Goal: Task Accomplishment & Management: Complete application form

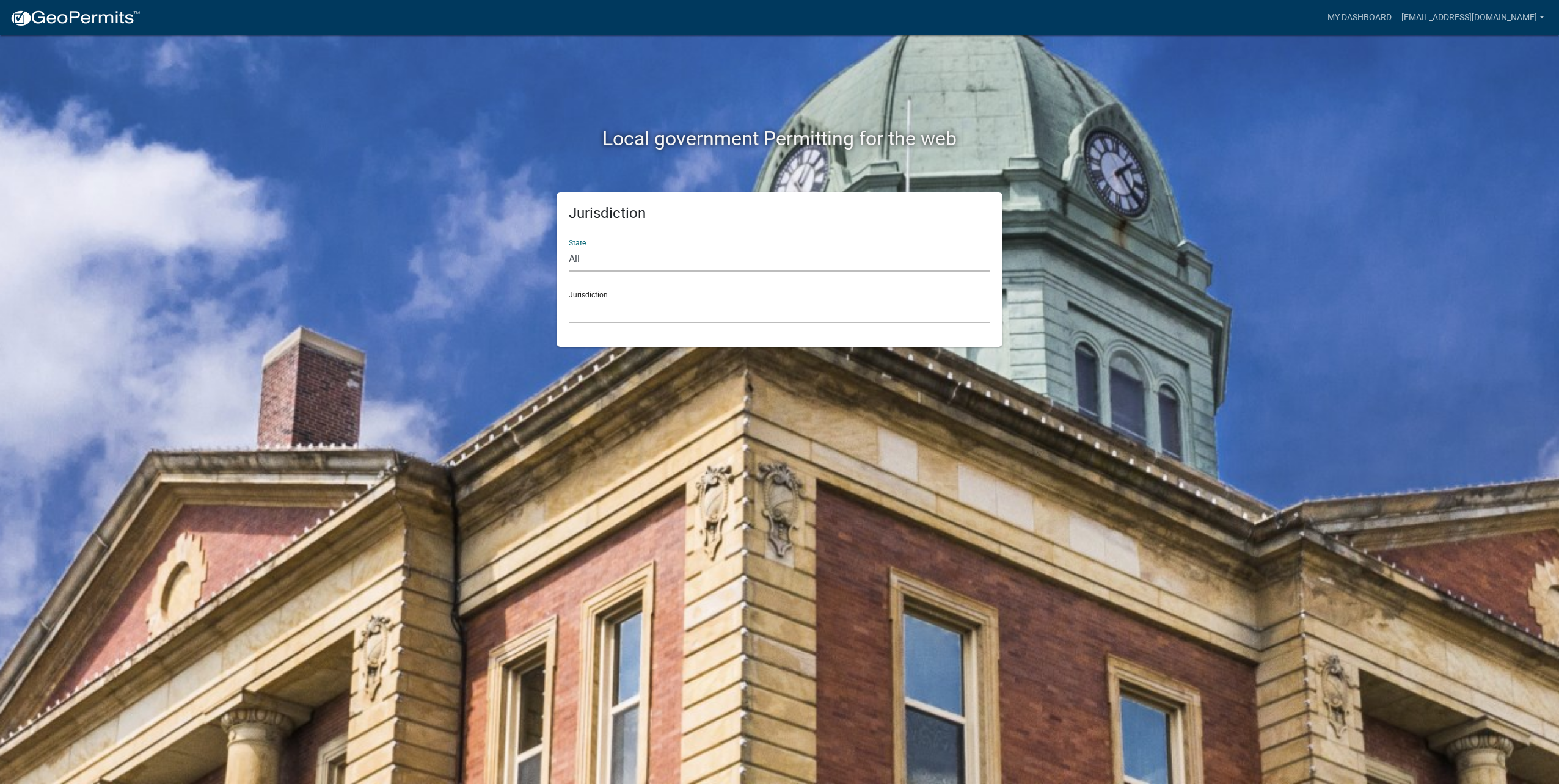
click at [620, 256] on select "All [US_STATE] [US_STATE] [US_STATE] [US_STATE] [US_STATE] [US_STATE] [US_STATE…" at bounding box center [780, 259] width 421 height 25
select select "[US_STATE]"
click at [569, 247] on select "All [US_STATE] [US_STATE] [US_STATE] [US_STATE] [US_STATE] [US_STATE] [US_STATE…" at bounding box center [780, 259] width 421 height 25
drag, startPoint x: 608, startPoint y: 338, endPoint x: 600, endPoint y: 303, distance: 35.9
click at [600, 303] on select "[GEOGRAPHIC_DATA], [US_STATE] [GEOGRAPHIC_DATA], [US_STATE] [GEOGRAPHIC_DATA], …" at bounding box center [780, 310] width 421 height 25
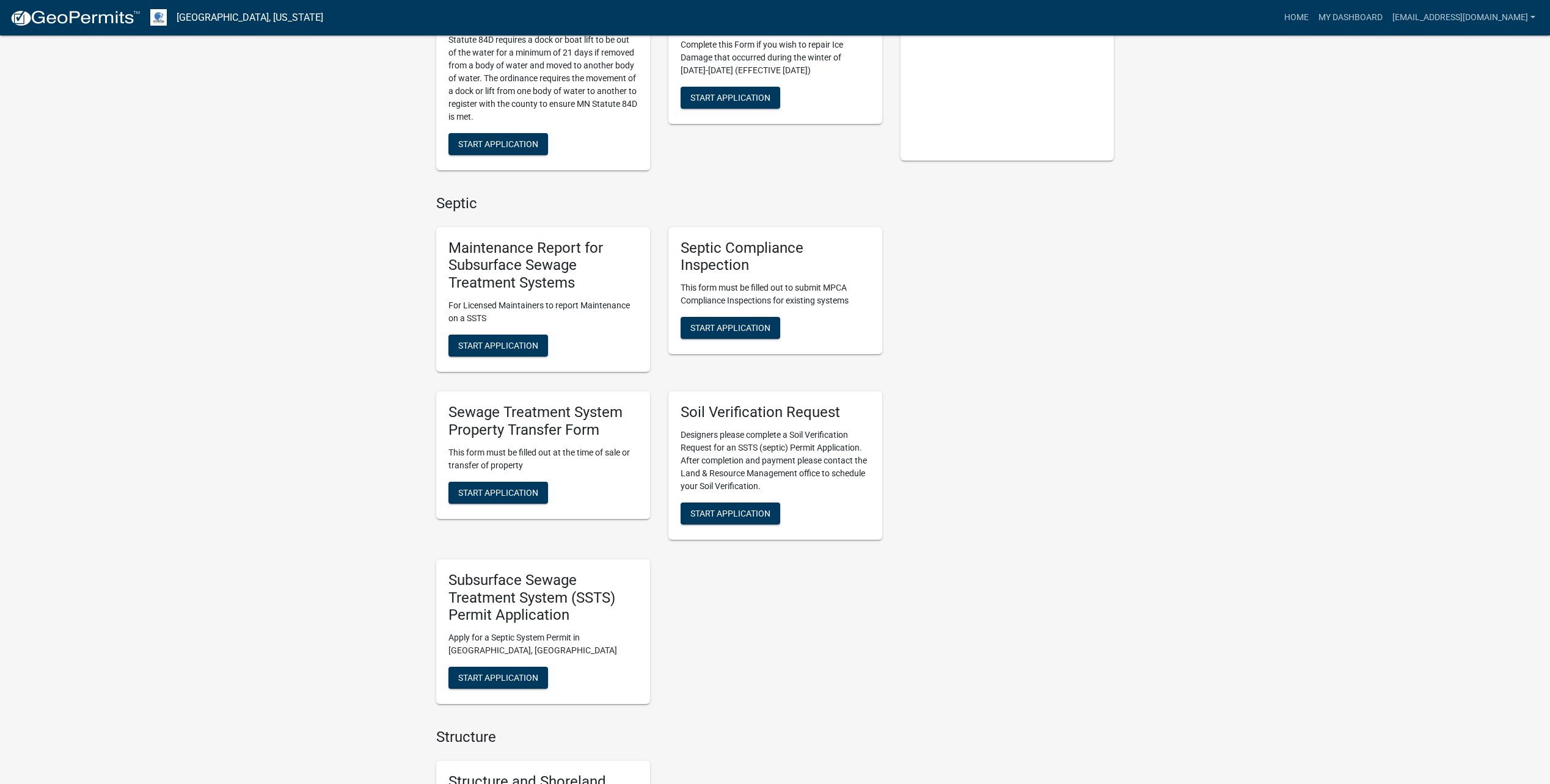
scroll to position [366, 0]
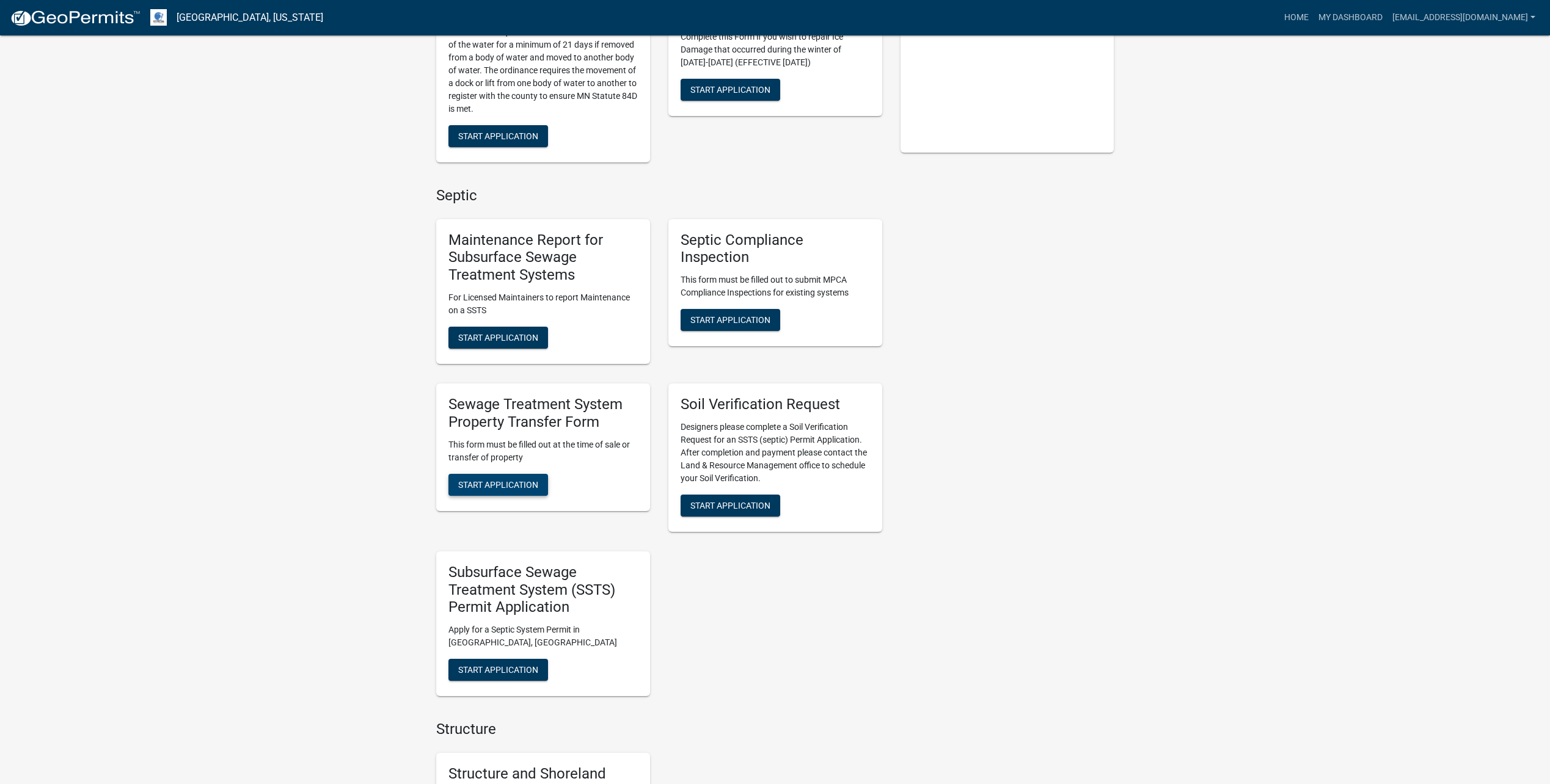
click at [515, 479] on span "Start Application" at bounding box center [498, 484] width 80 height 10
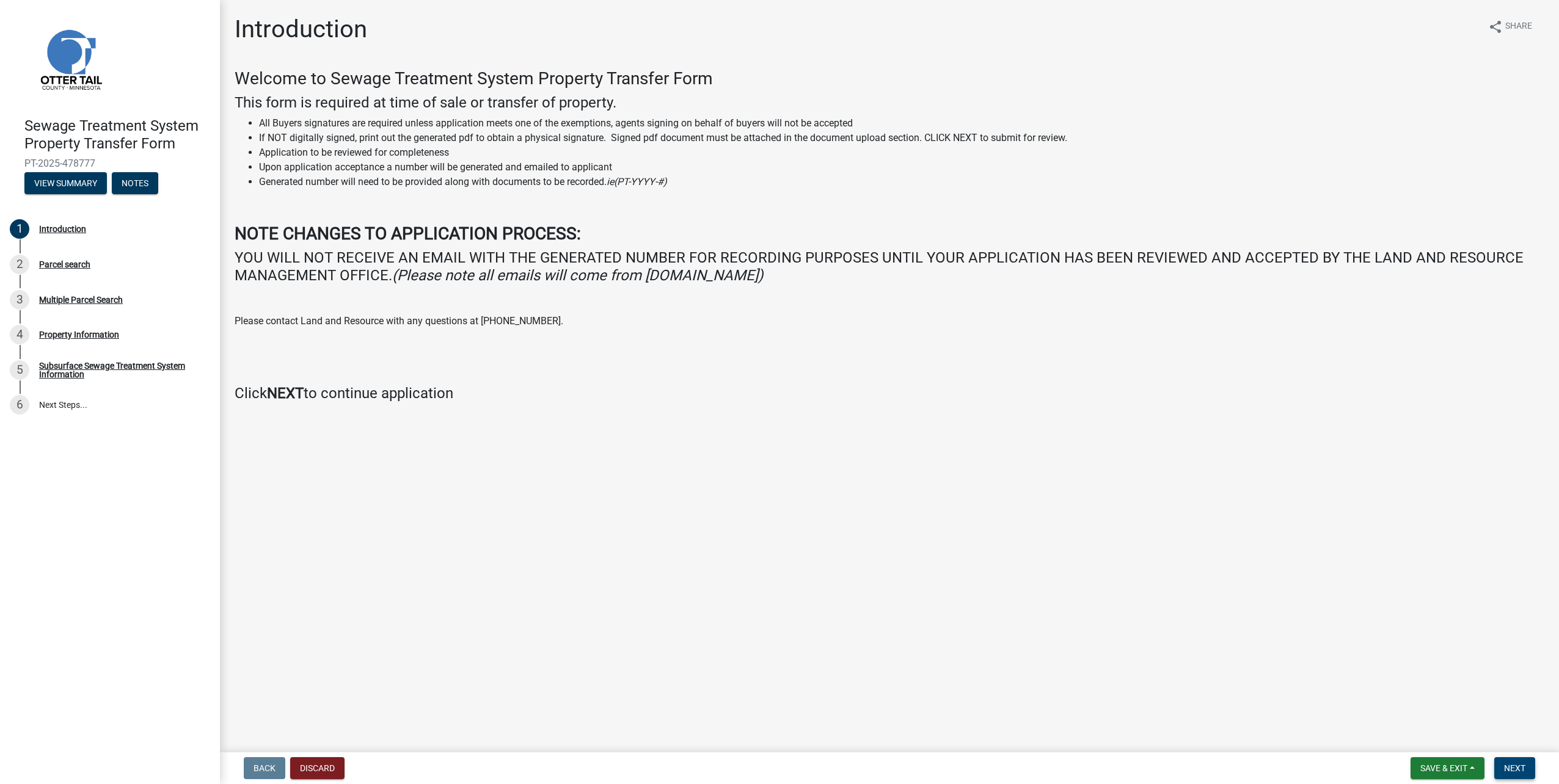
click at [1510, 768] on span "Next" at bounding box center [1515, 768] width 21 height 10
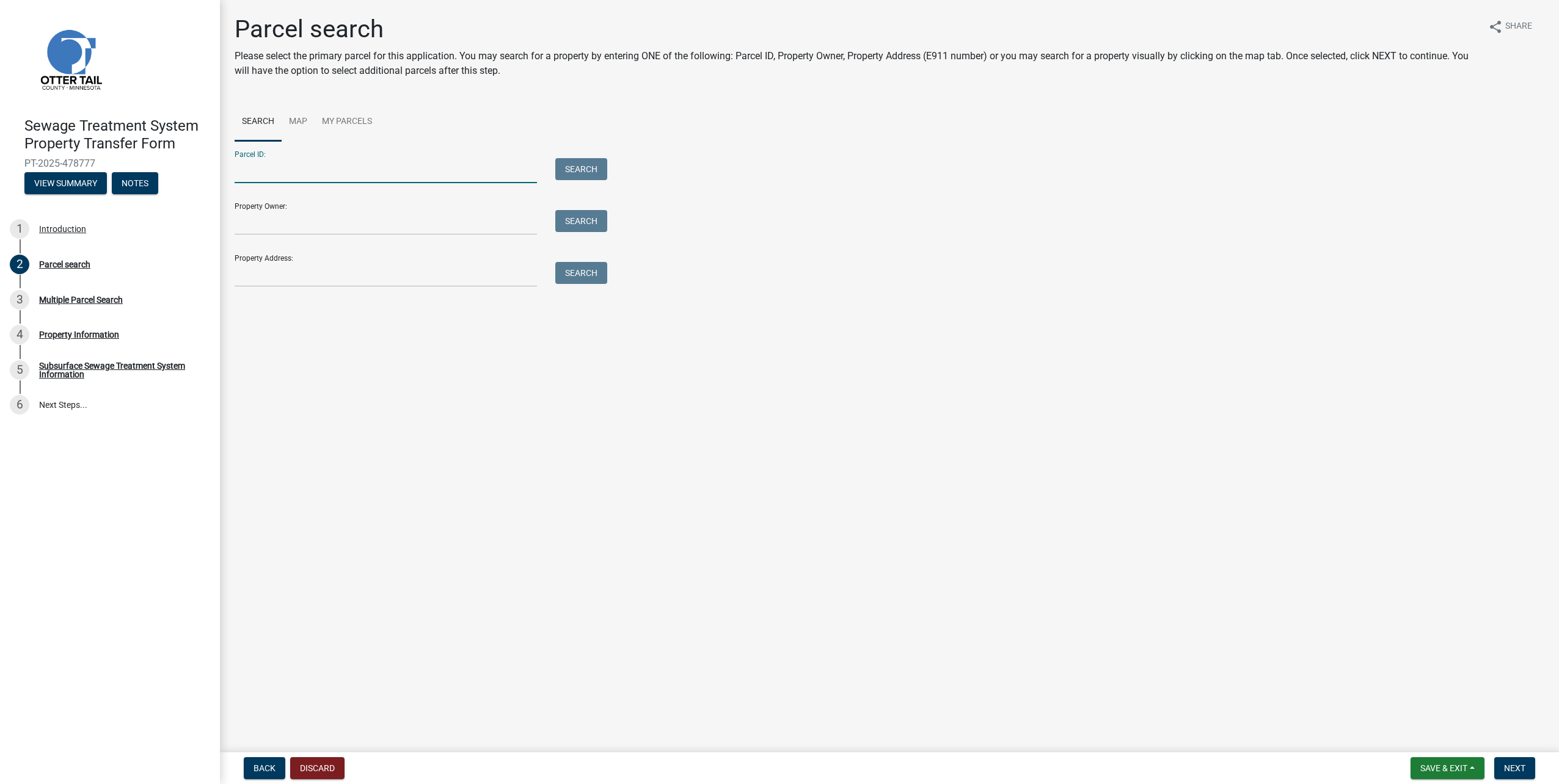
click at [389, 170] on input "Parcel ID:" at bounding box center [385, 170] width 302 height 25
type input "16000991105000"
click at [257, 349] on label at bounding box center [257, 349] width 0 height 0
click at [257, 356] on input "radio" at bounding box center [261, 353] width 8 height 8
radio input "true"
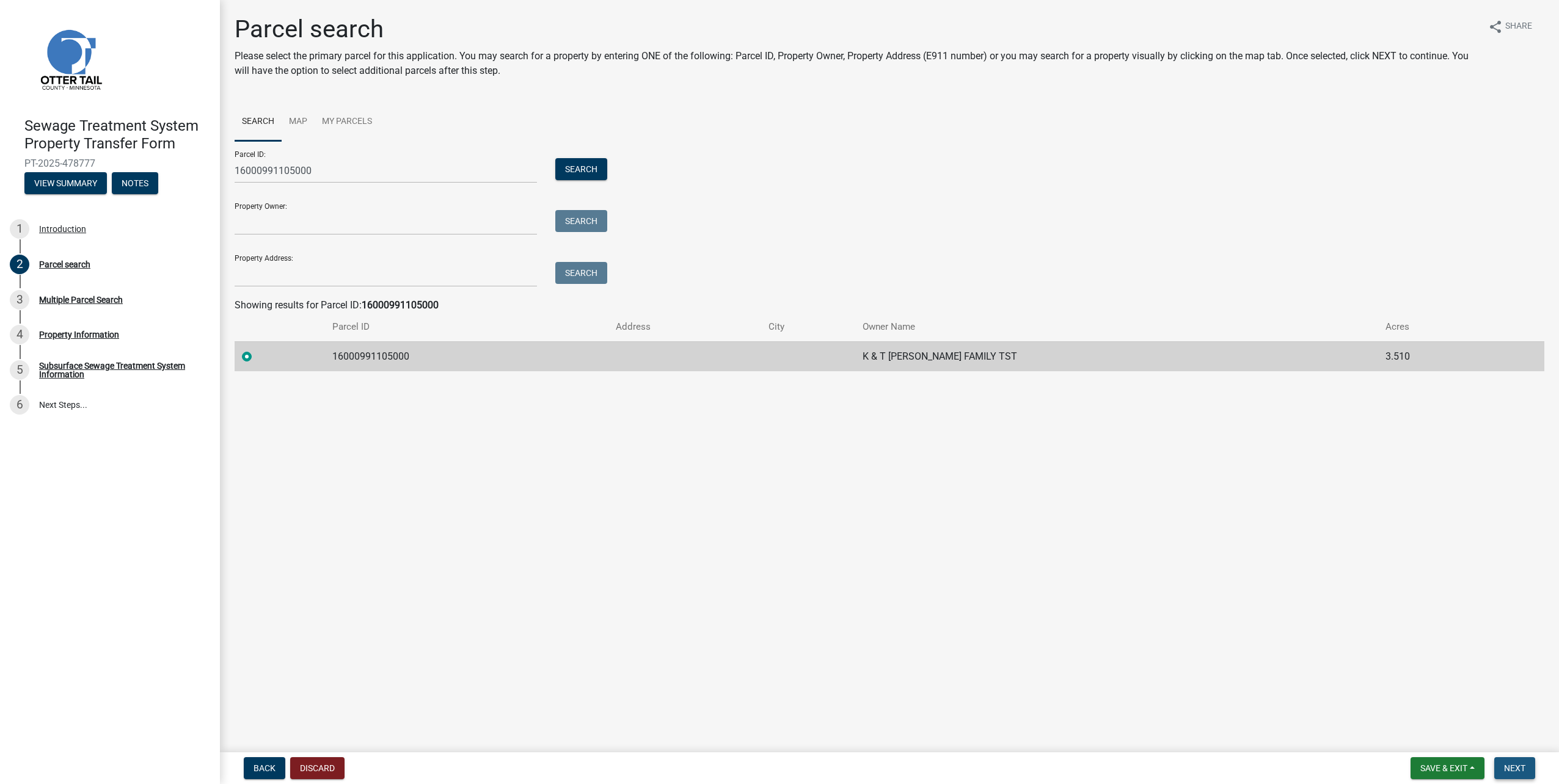
click at [1516, 771] on span "Next" at bounding box center [1515, 768] width 21 height 10
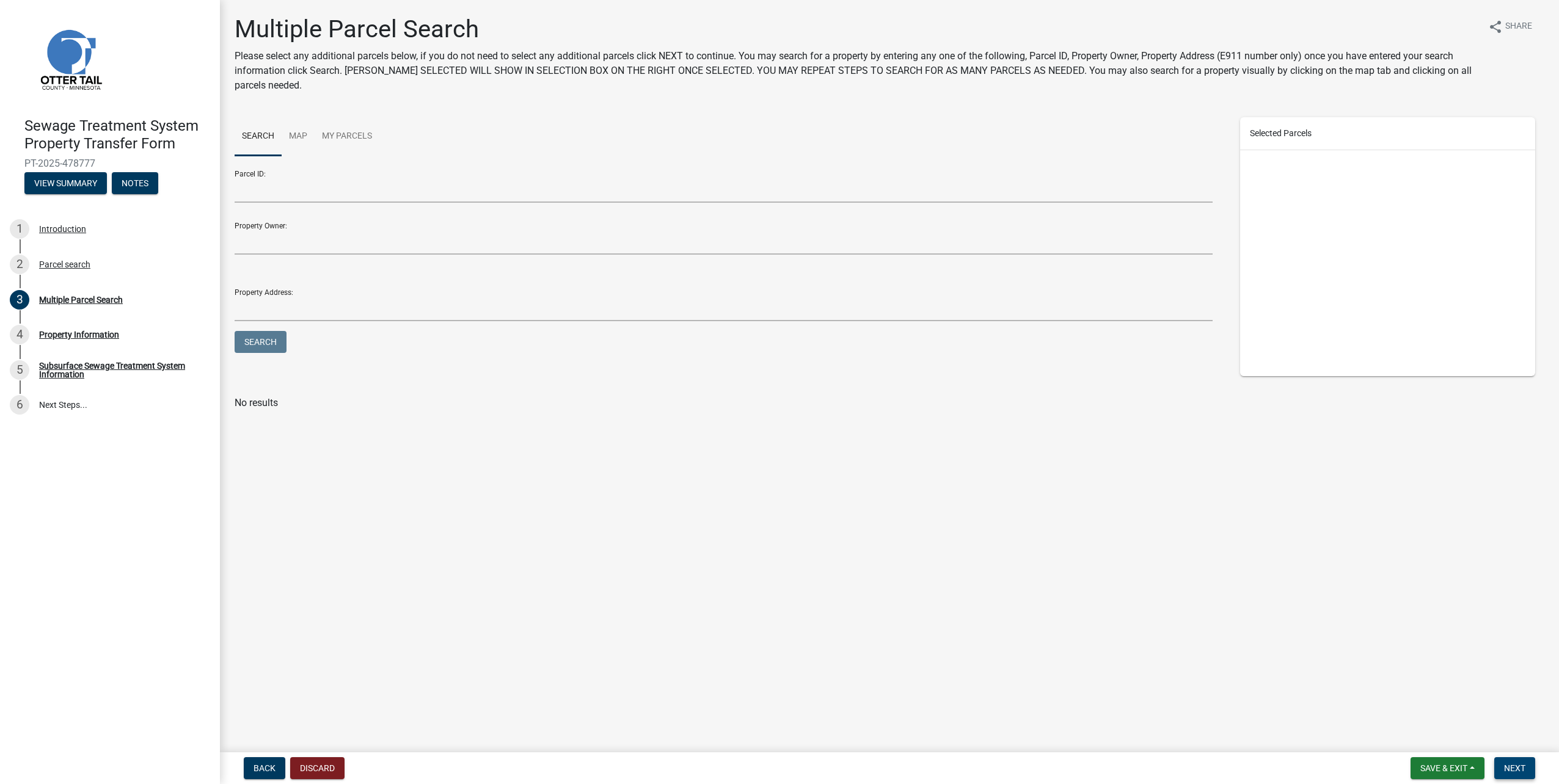
click at [1508, 773] on span "Next" at bounding box center [1515, 768] width 21 height 10
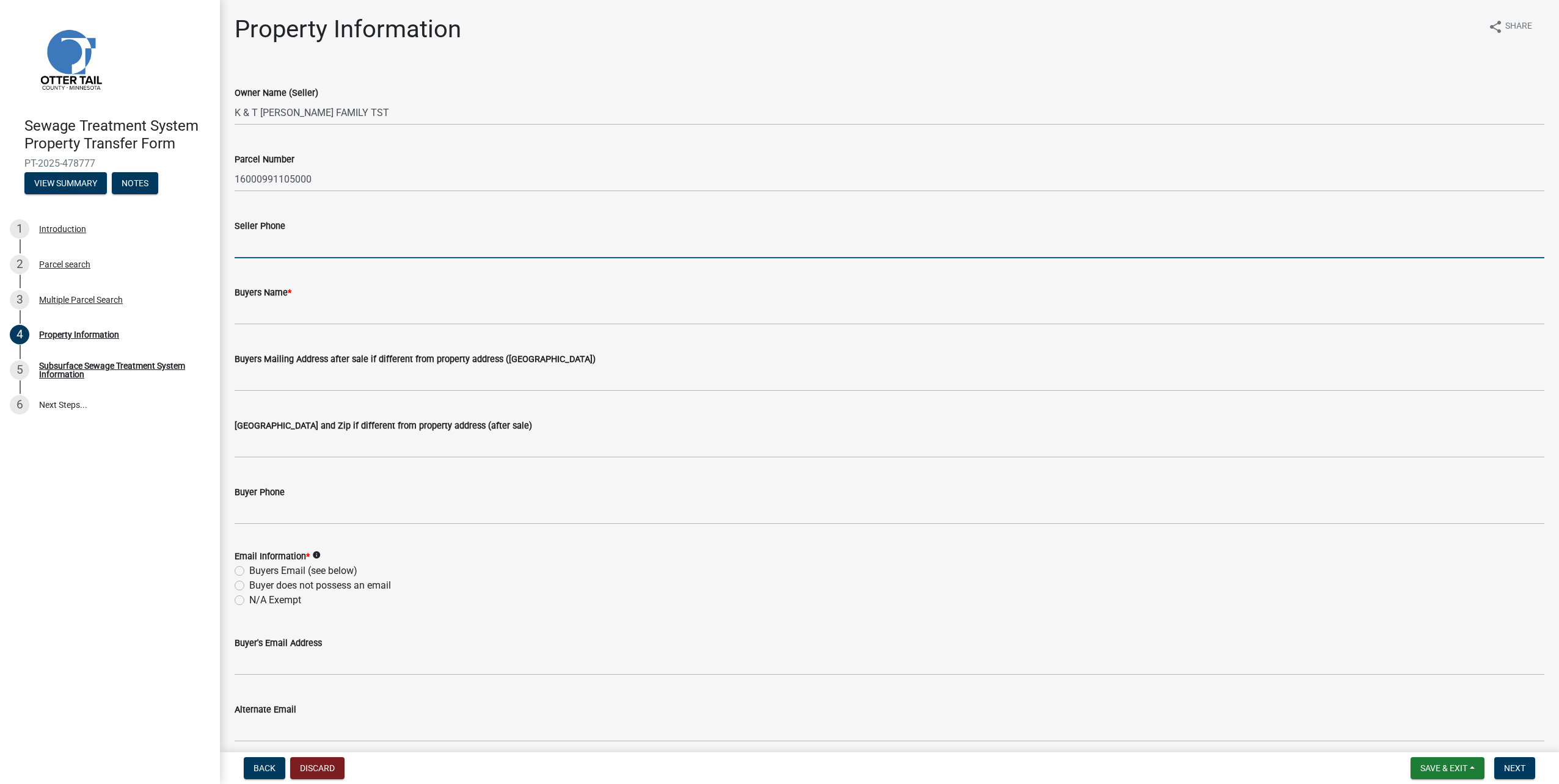
click at [274, 246] on input "Seller Phone" at bounding box center [889, 246] width 1310 height 25
type input "7604865630"
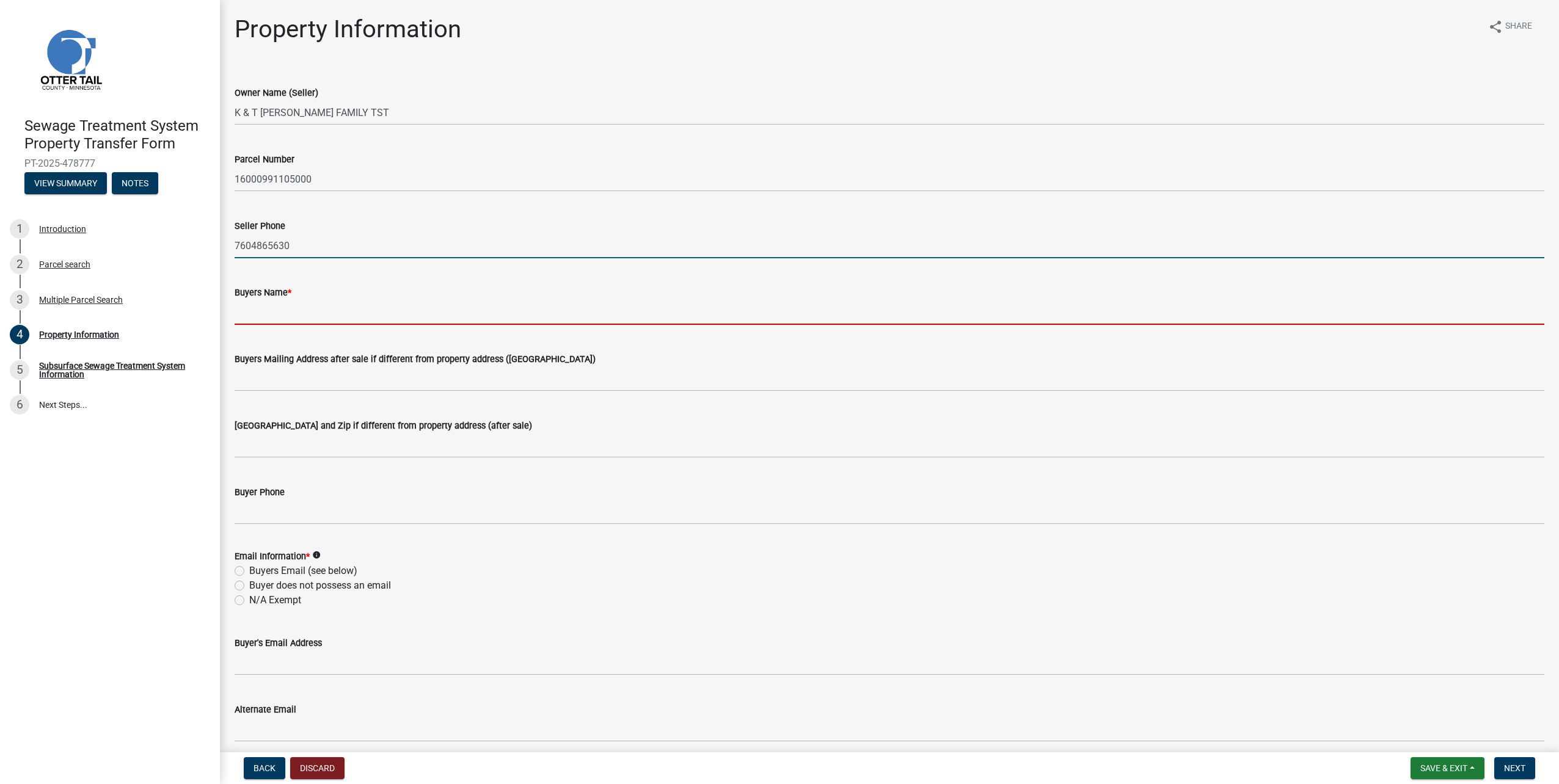
click at [278, 319] on input "Buyers Name *" at bounding box center [889, 312] width 1310 height 25
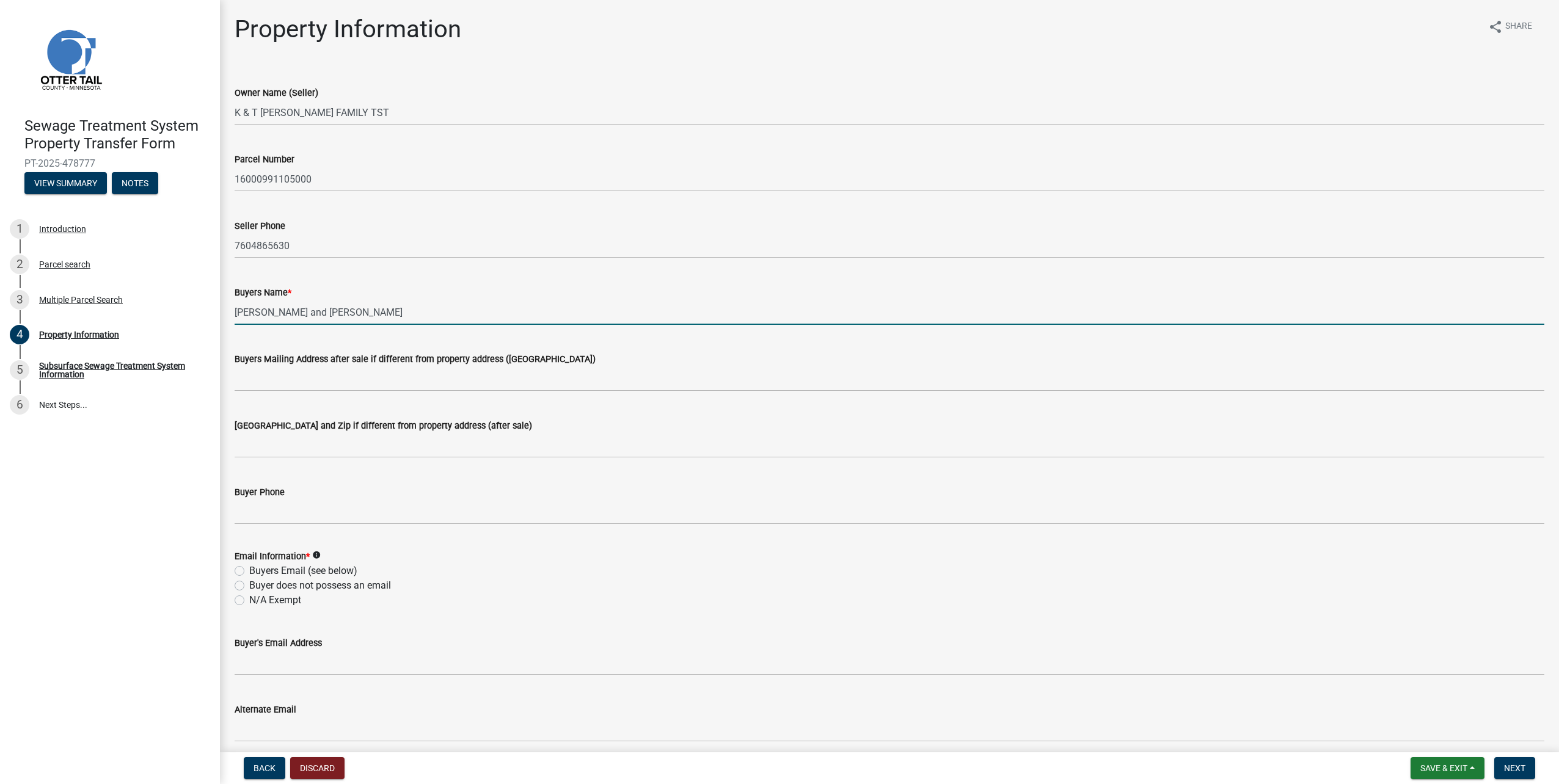
type input "[PERSON_NAME] and [PERSON_NAME]"
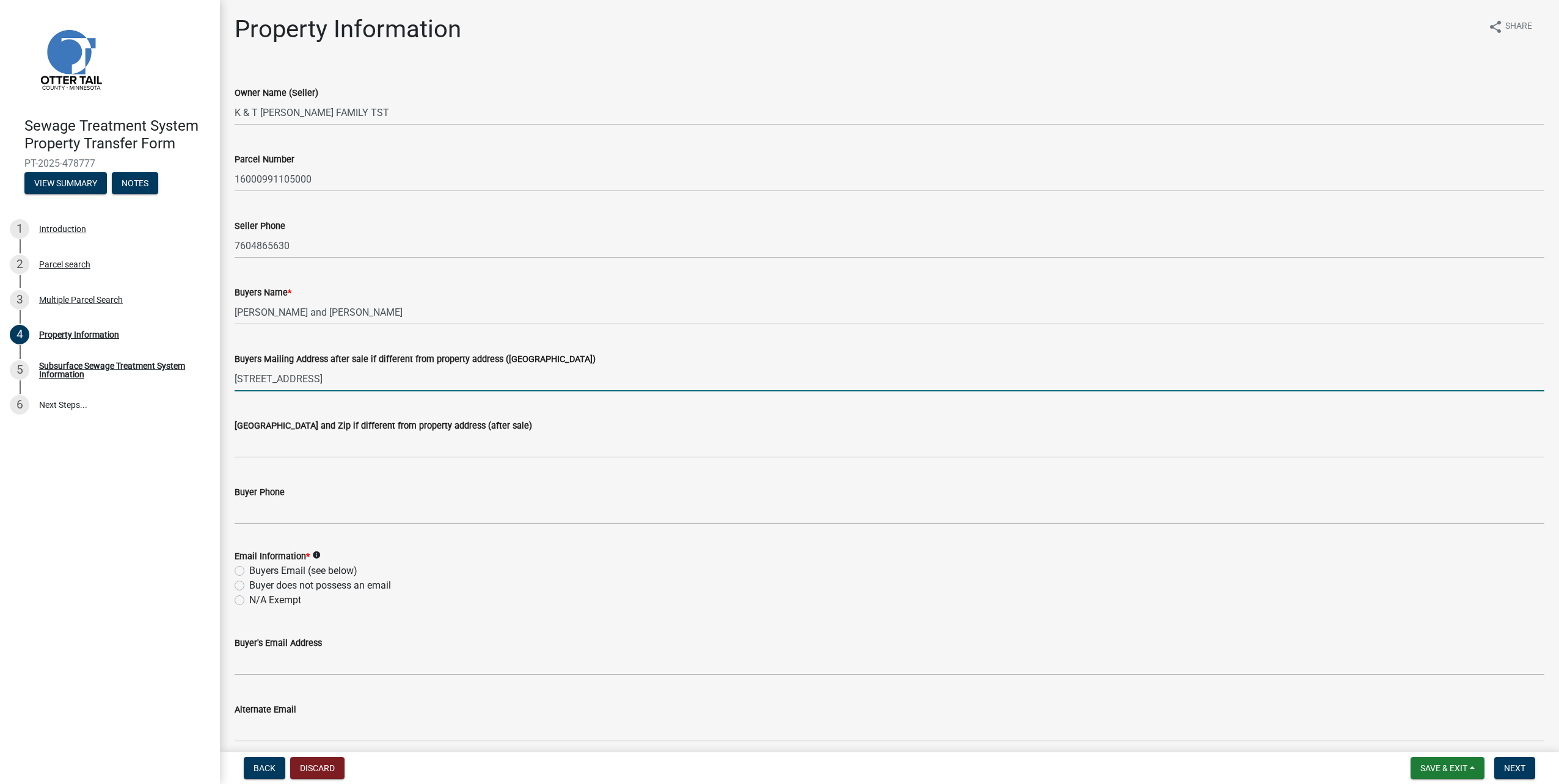
type input "[STREET_ADDRESS]"
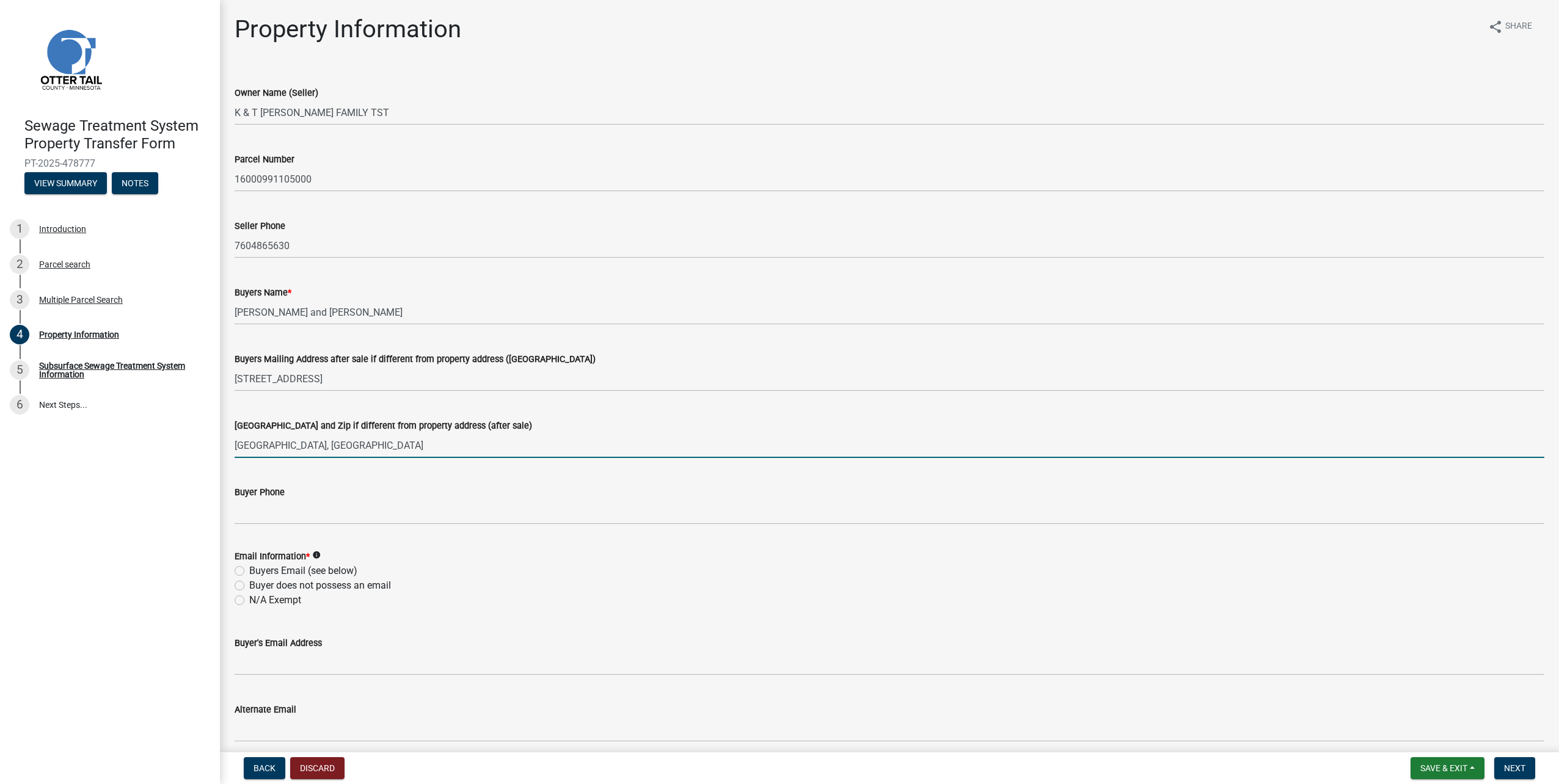
type input "[GEOGRAPHIC_DATA], [GEOGRAPHIC_DATA]"
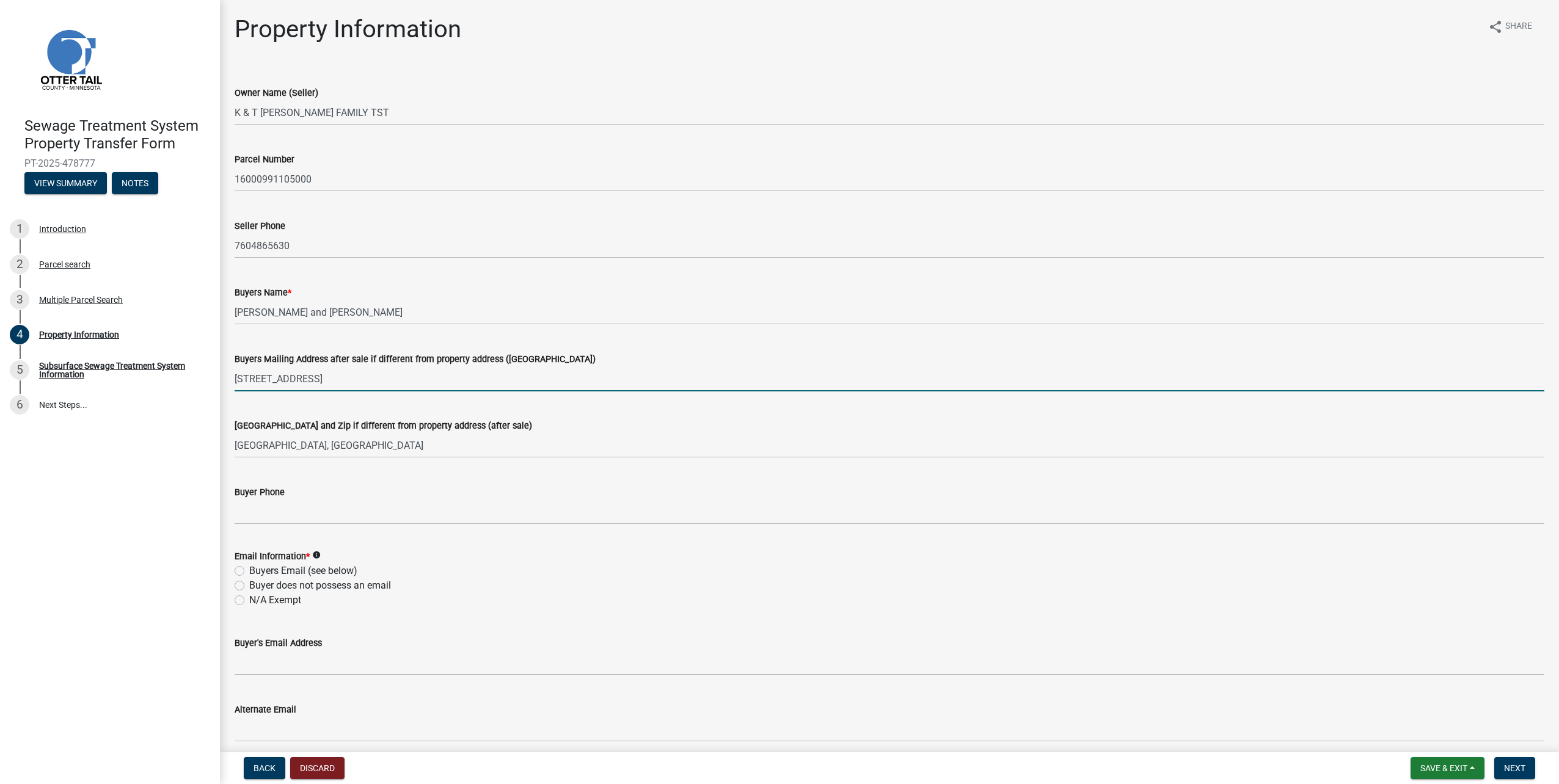
drag, startPoint x: 348, startPoint y: 378, endPoint x: 355, endPoint y: 383, distance: 8.6
click at [348, 378] on input "[STREET_ADDRESS]" at bounding box center [889, 378] width 1310 height 25
drag, startPoint x: 363, startPoint y: 383, endPoint x: 227, endPoint y: 375, distance: 136.2
click at [227, 375] on div "Buyers Mailing Address after sale if different from property address ([GEOGRAPH…" at bounding box center [889, 362] width 1328 height 57
type input "1524 Tournament Club Way"
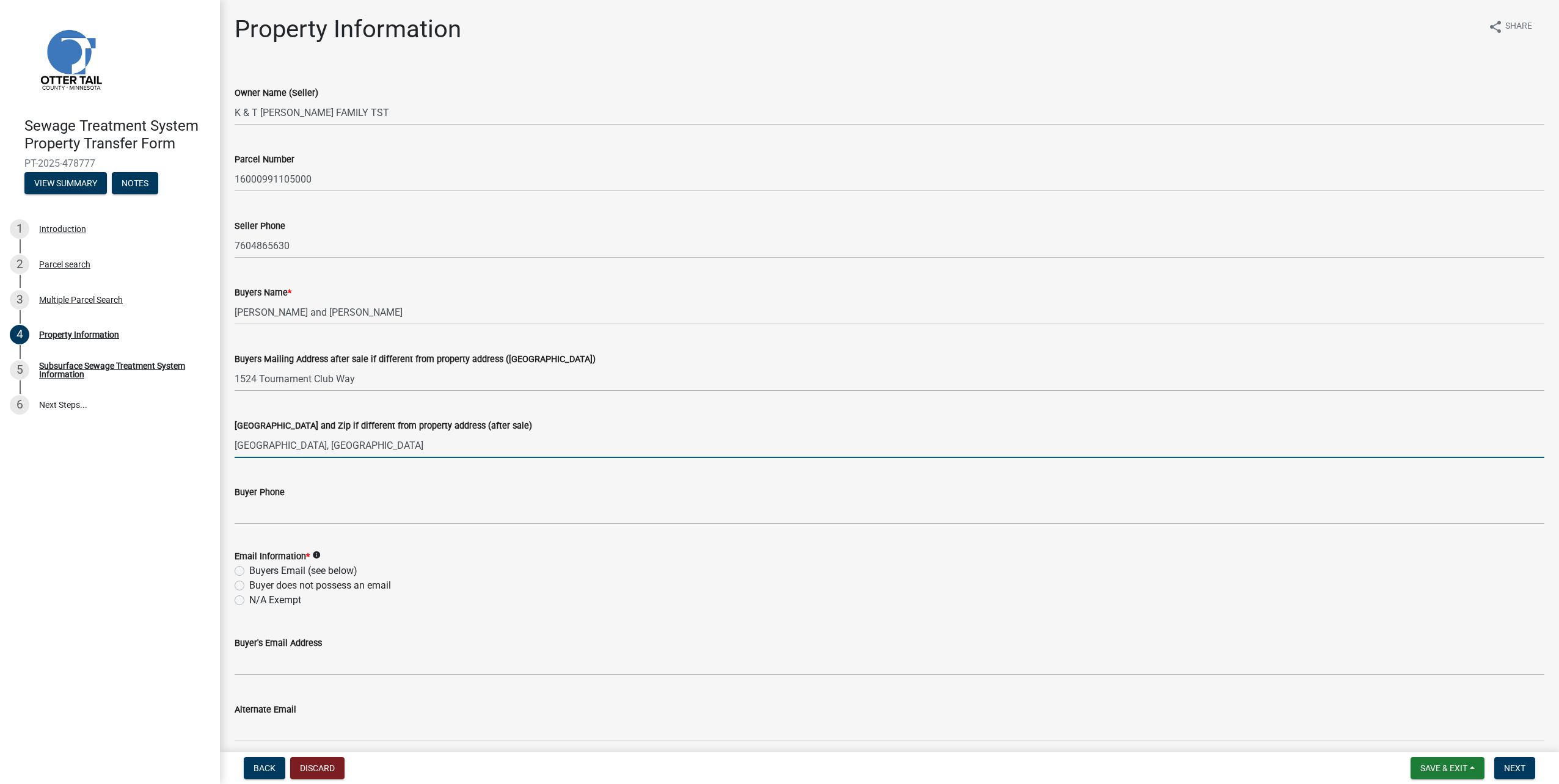
click at [351, 442] on input "[GEOGRAPHIC_DATA], [GEOGRAPHIC_DATA]" at bounding box center [889, 445] width 1310 height 25
type input "[GEOGRAPHIC_DATA]"
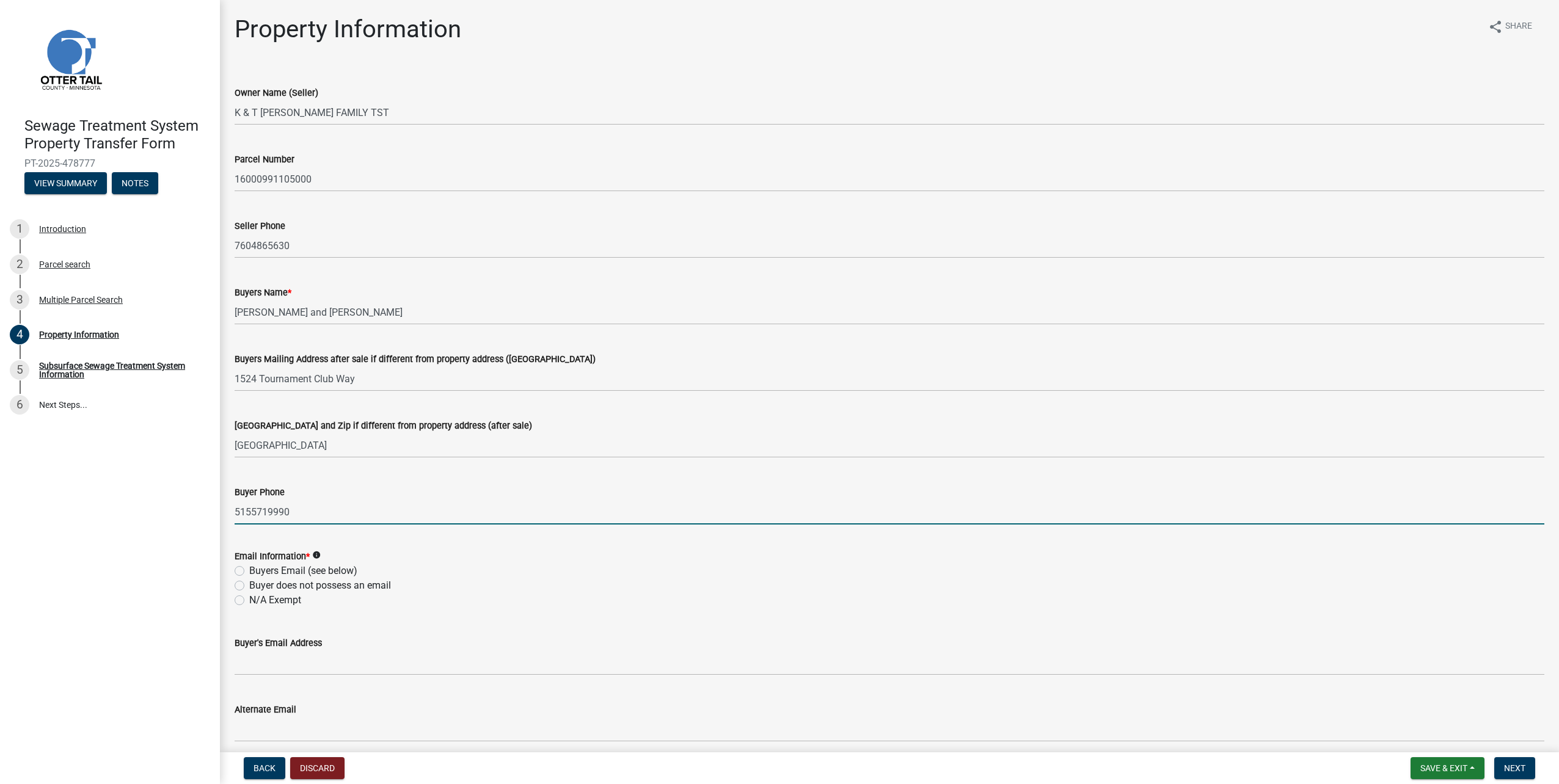
type input "5155719990"
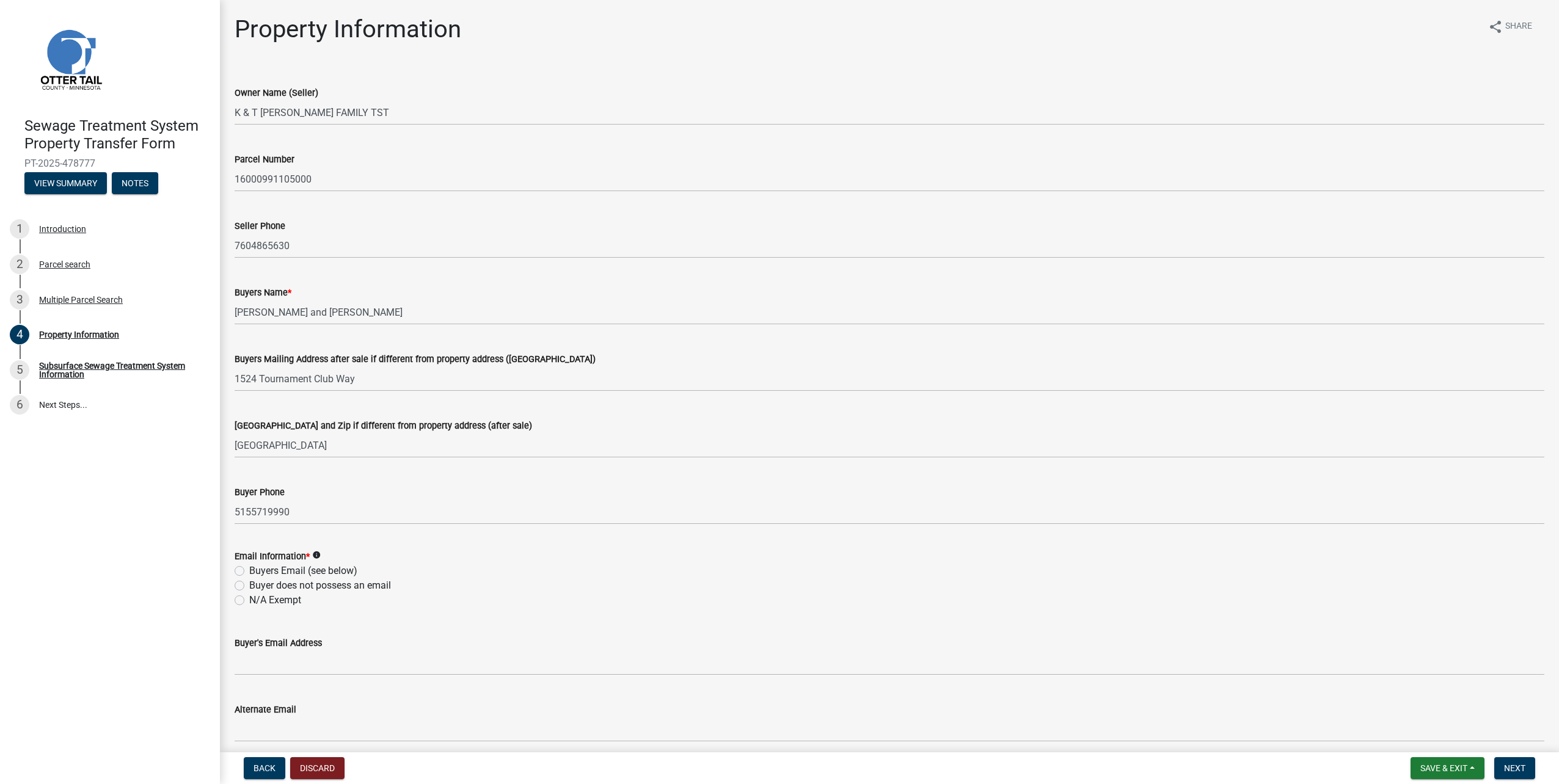
click at [344, 589] on label "Buyer does not possess an email" at bounding box center [320, 586] width 142 height 15
click at [257, 587] on input "Buyer does not possess an email" at bounding box center [253, 582] width 8 height 8
radio input "true"
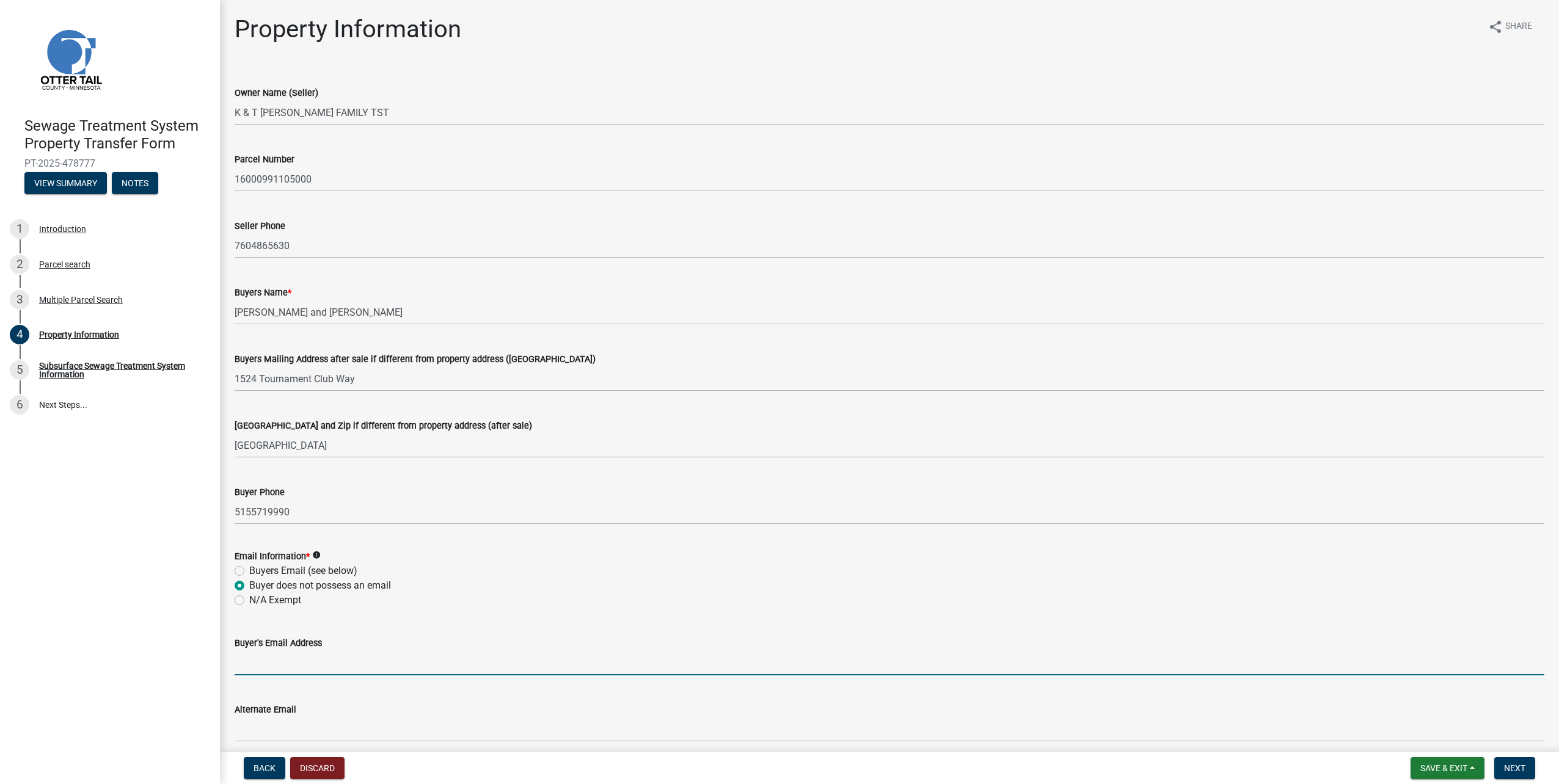
click at [306, 654] on input "Buyer's Email Address" at bounding box center [889, 663] width 1310 height 25
type input "[EMAIL_ADDRESS][DOMAIN_NAME]"
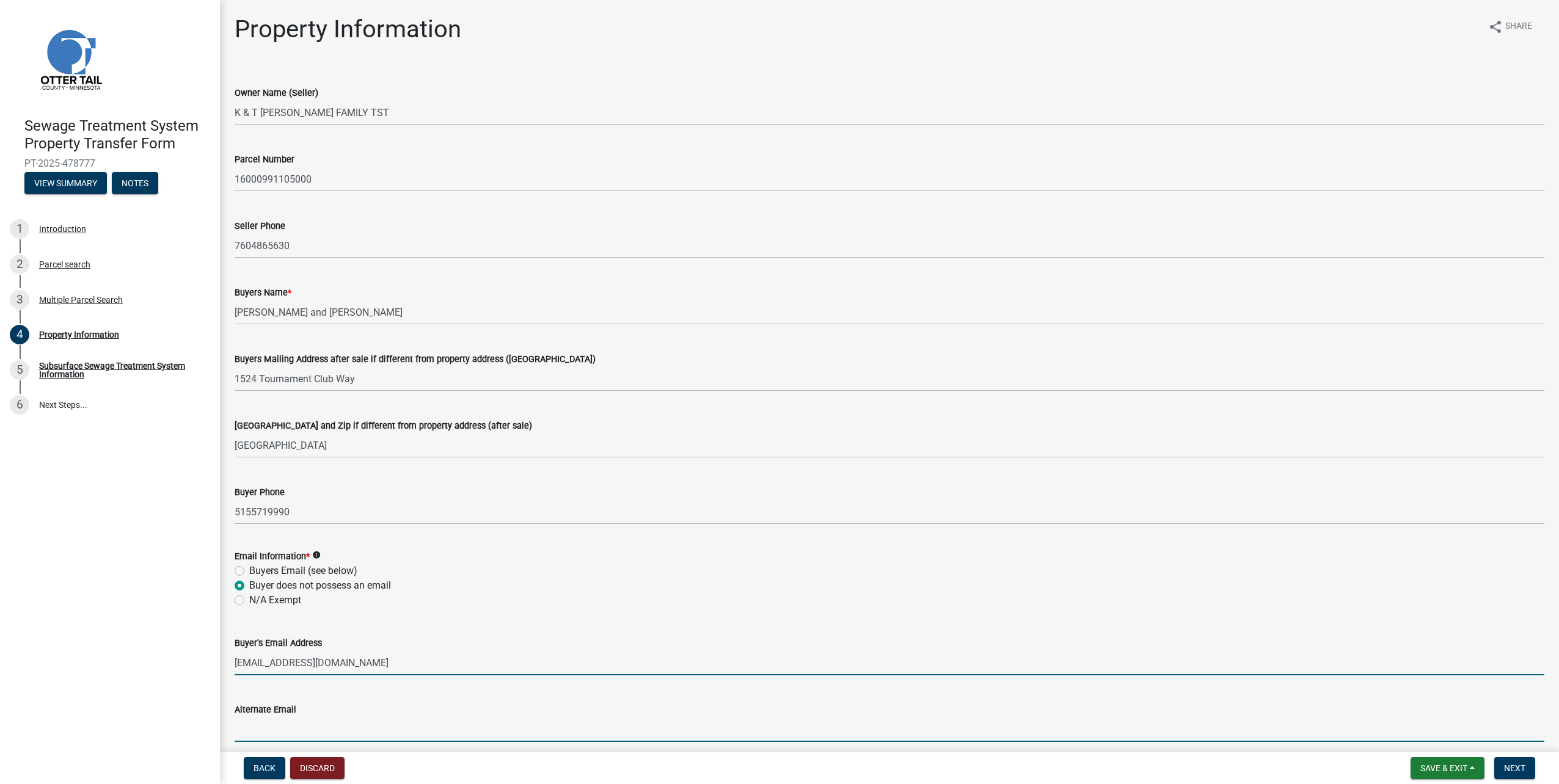
type input "[EMAIL_ADDRESS][DOMAIN_NAME]"
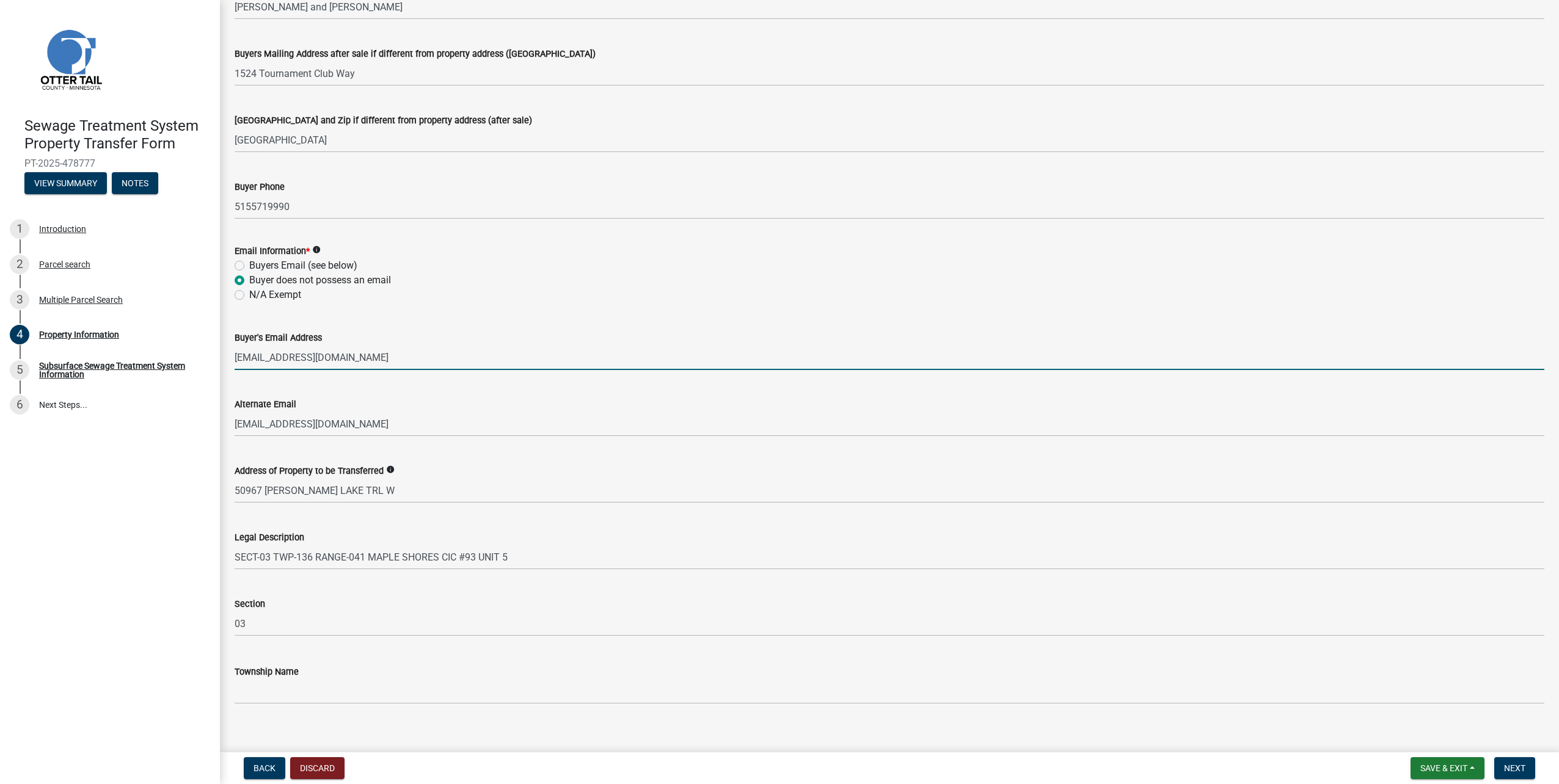
scroll to position [319, 0]
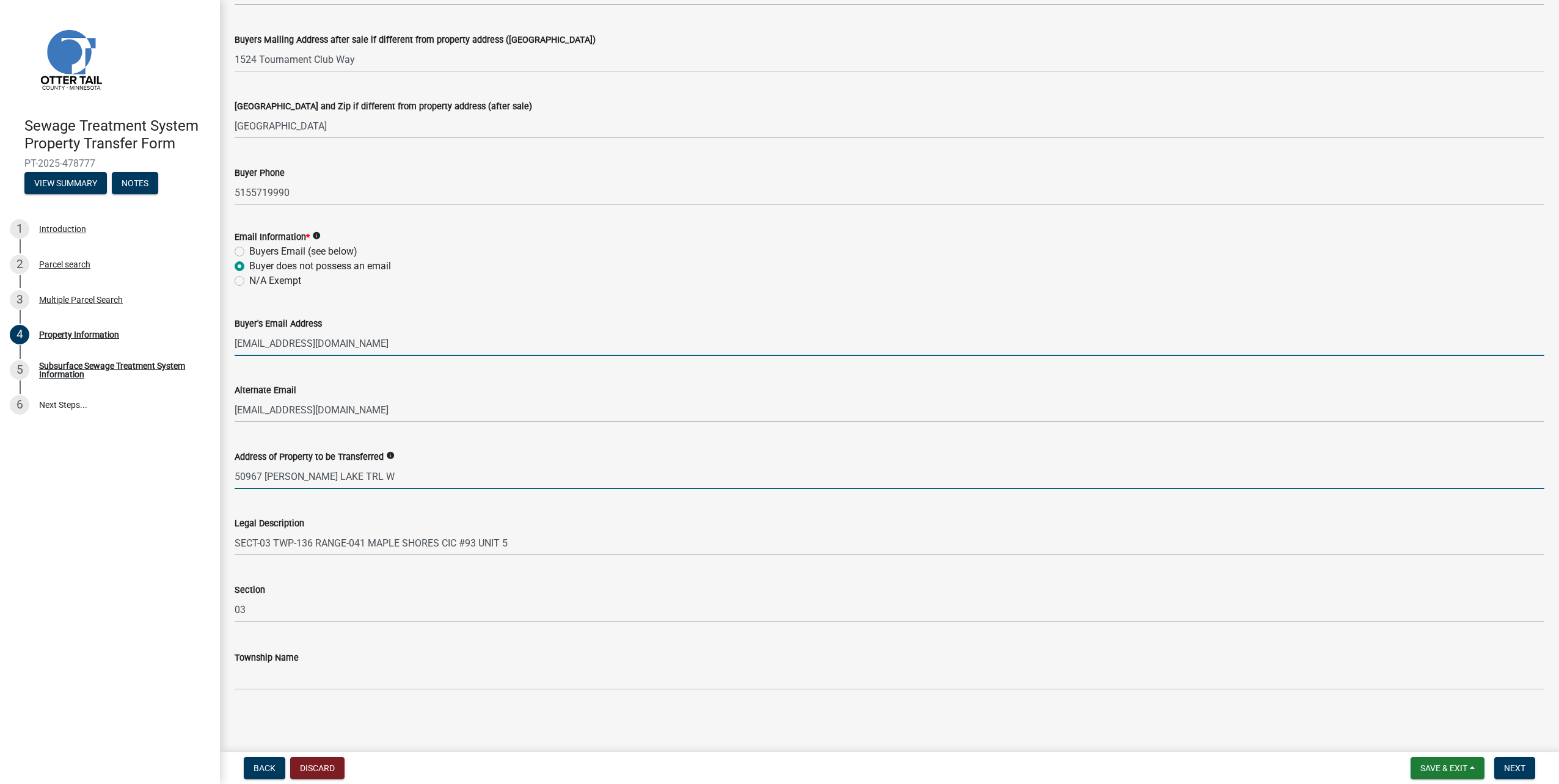
click at [363, 474] on input "50967 [PERSON_NAME] LAKE TRL W" at bounding box center [889, 476] width 1310 height 25
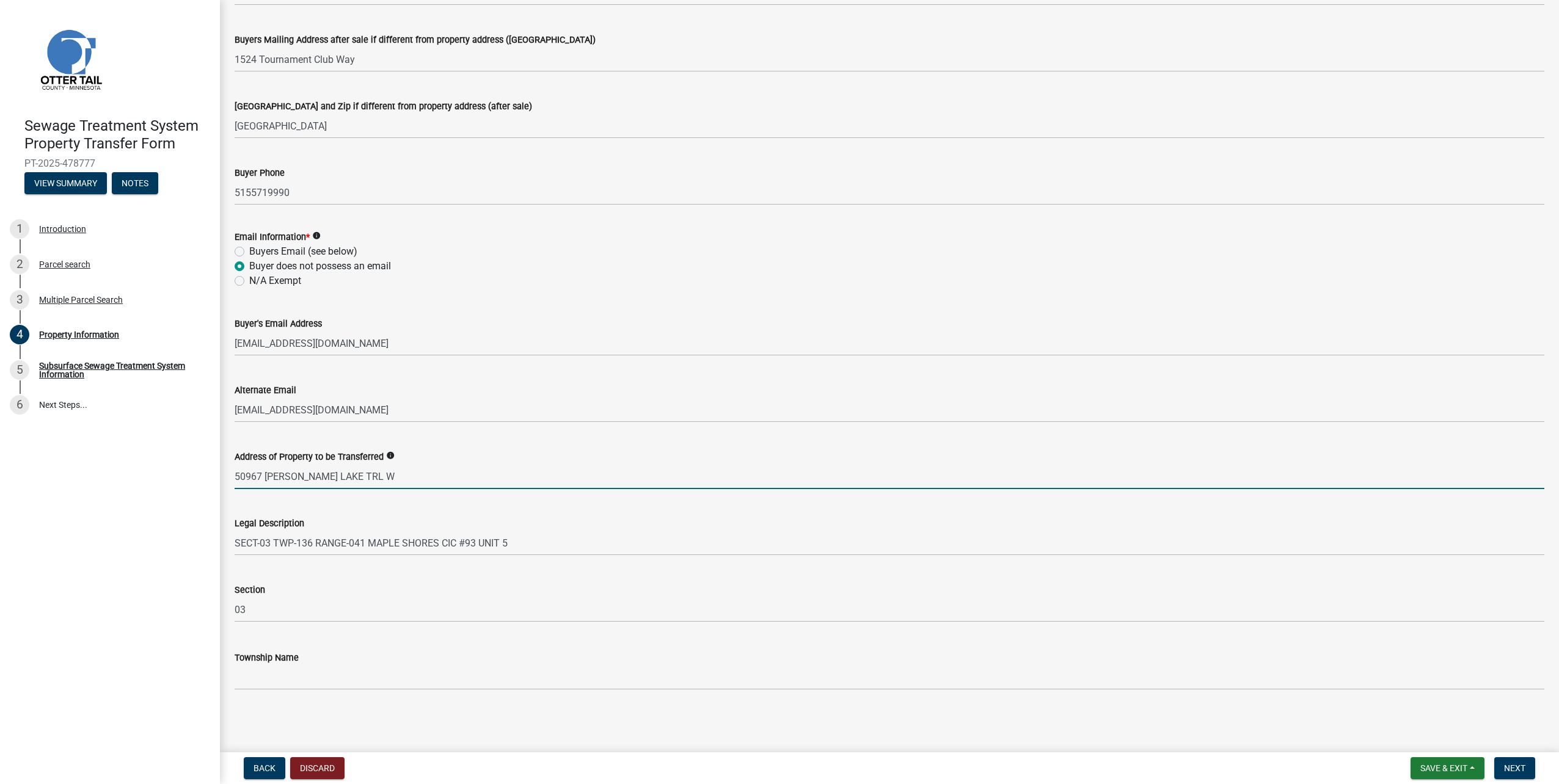
drag, startPoint x: 251, startPoint y: 474, endPoint x: 220, endPoint y: 474, distance: 31.0
click at [220, 474] on div "Sewage Treatment System Property Transfer Form PT-2025-478777 View Summary Note…" at bounding box center [780, 392] width 1559 height 784
type input "[STREET_ADDRESS][US_STATE]"
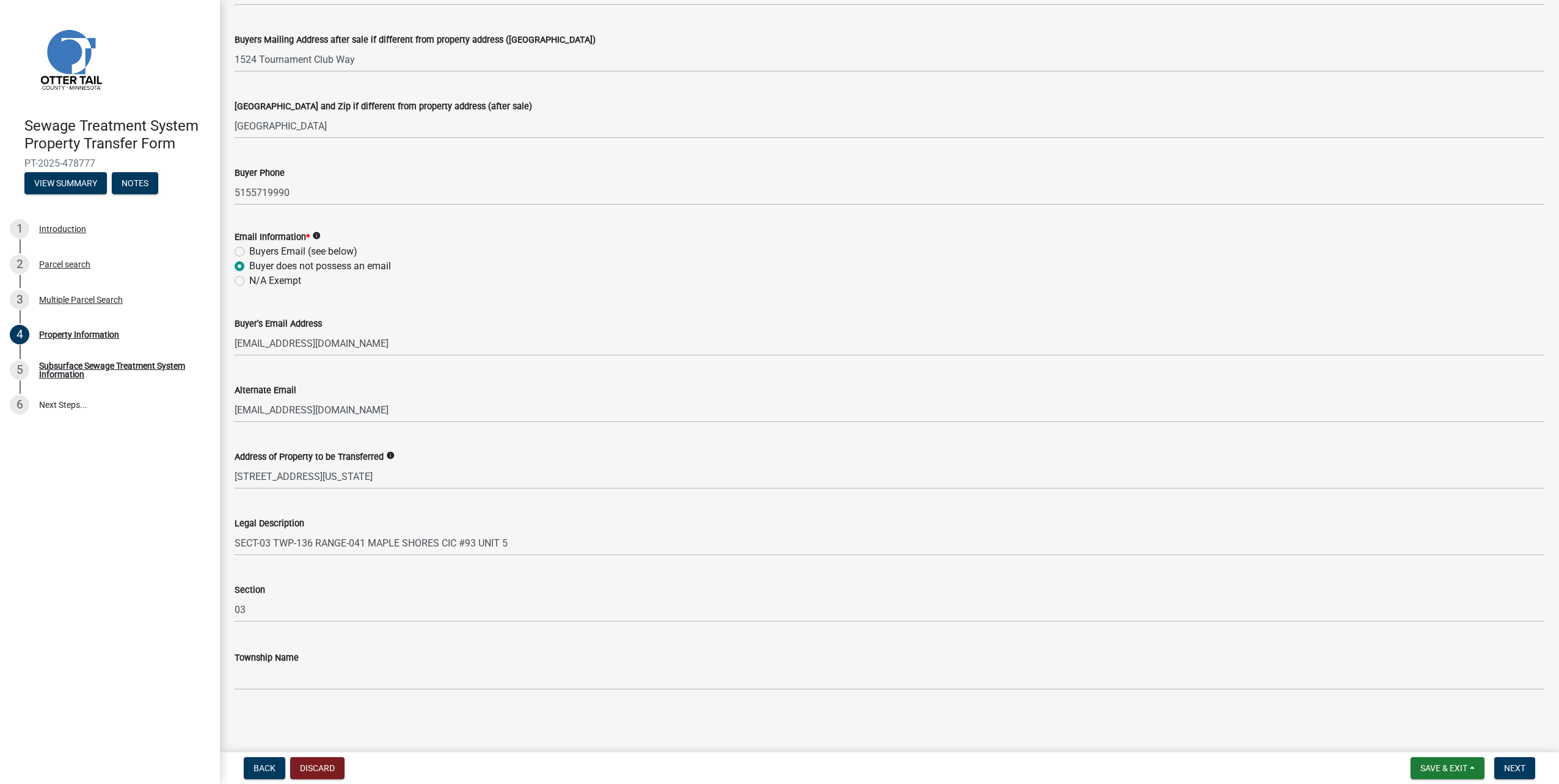
click at [489, 456] on div "Address of Property to be Transferred info" at bounding box center [889, 457] width 1310 height 15
click at [1515, 768] on span "Next" at bounding box center [1515, 768] width 21 height 10
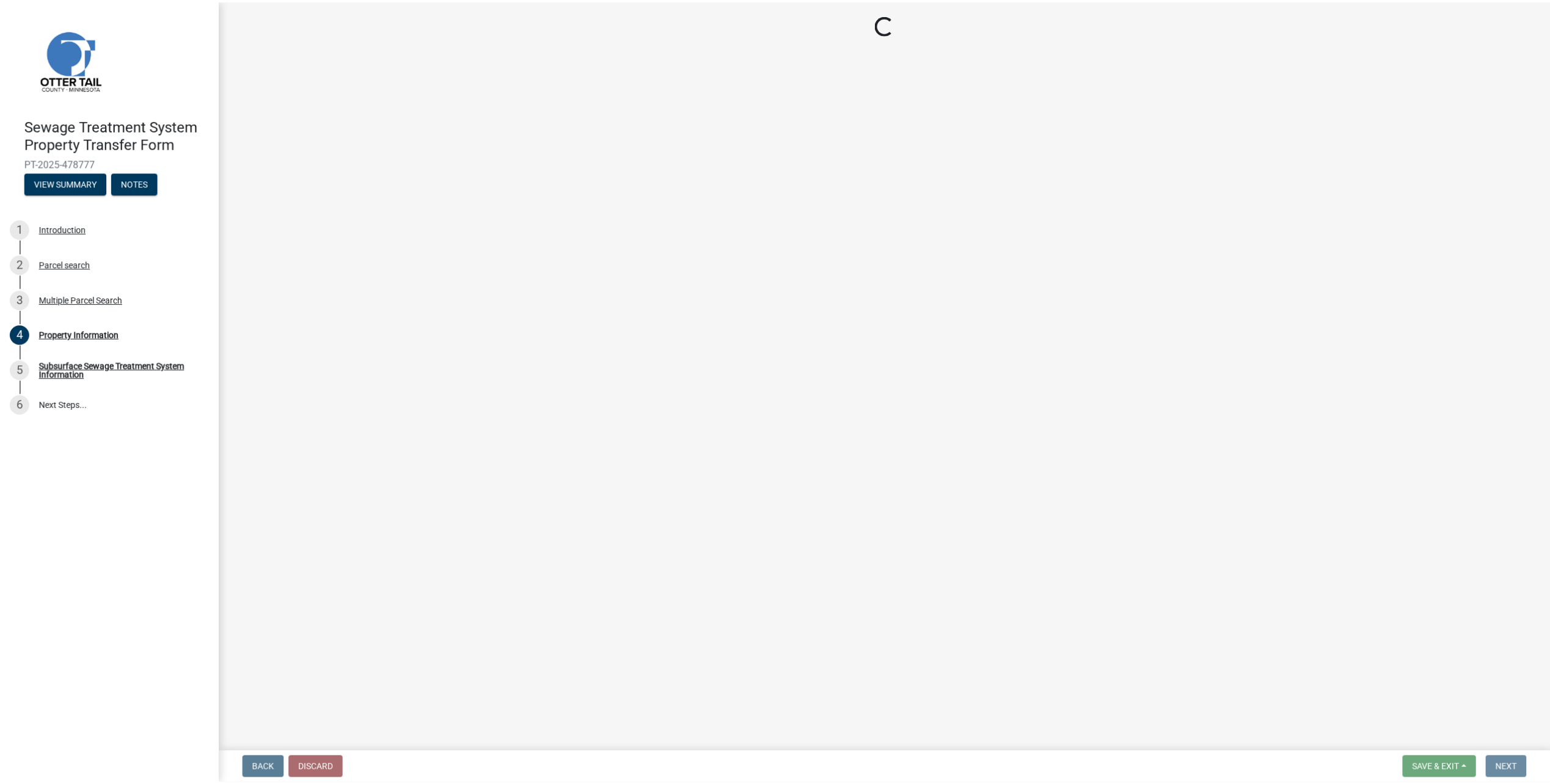
scroll to position [0, 0]
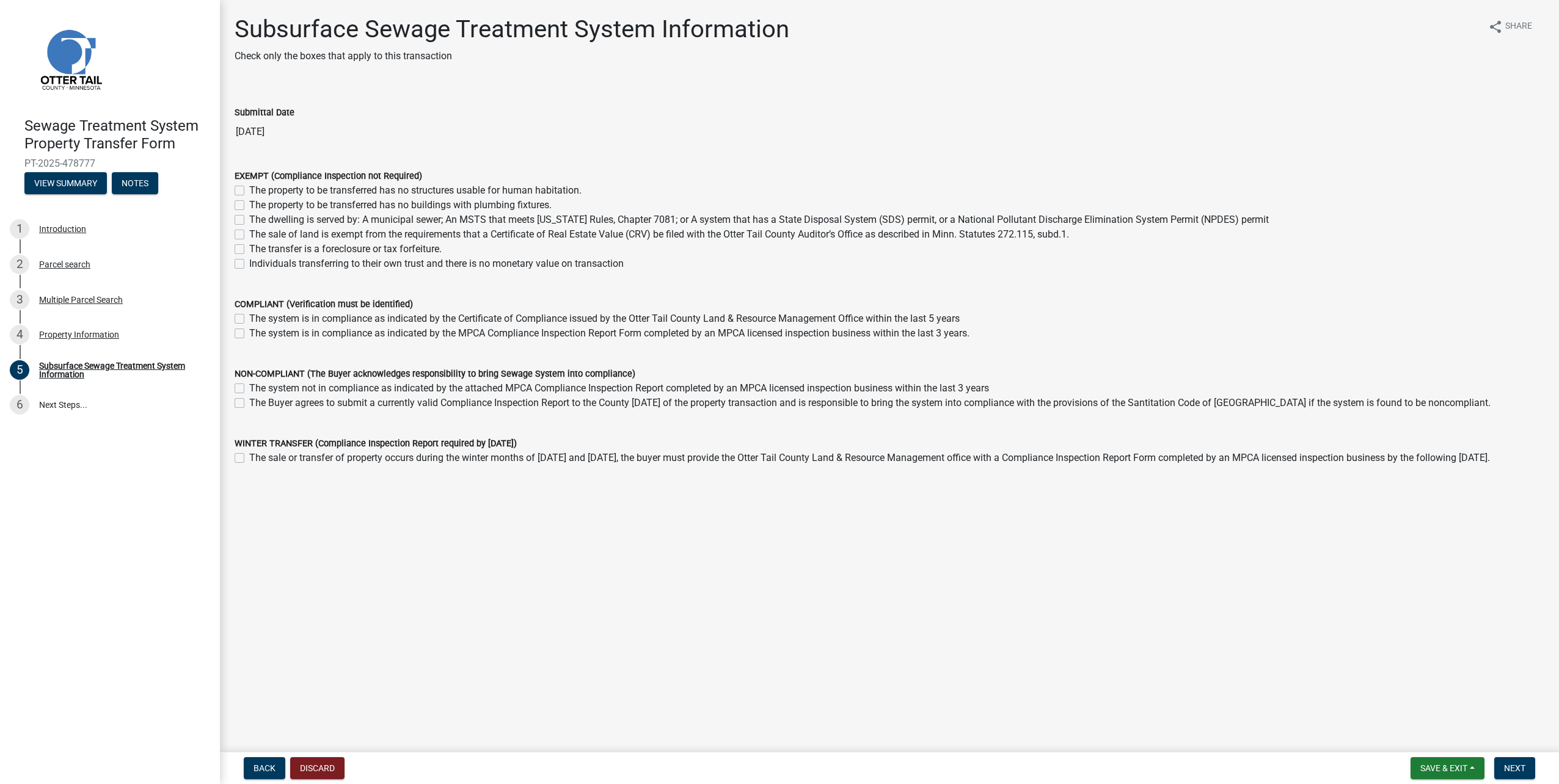
click at [359, 320] on label "The system is in compliance as indicated by the Certificate of Compliance issue…" at bounding box center [604, 319] width 711 height 15
click at [257, 319] on input "The system is in compliance as indicated by the Certificate of Compliance issue…" at bounding box center [253, 315] width 8 height 8
checkbox input "true"
checkbox input "false"
click at [1517, 764] on span "Next" at bounding box center [1515, 768] width 21 height 10
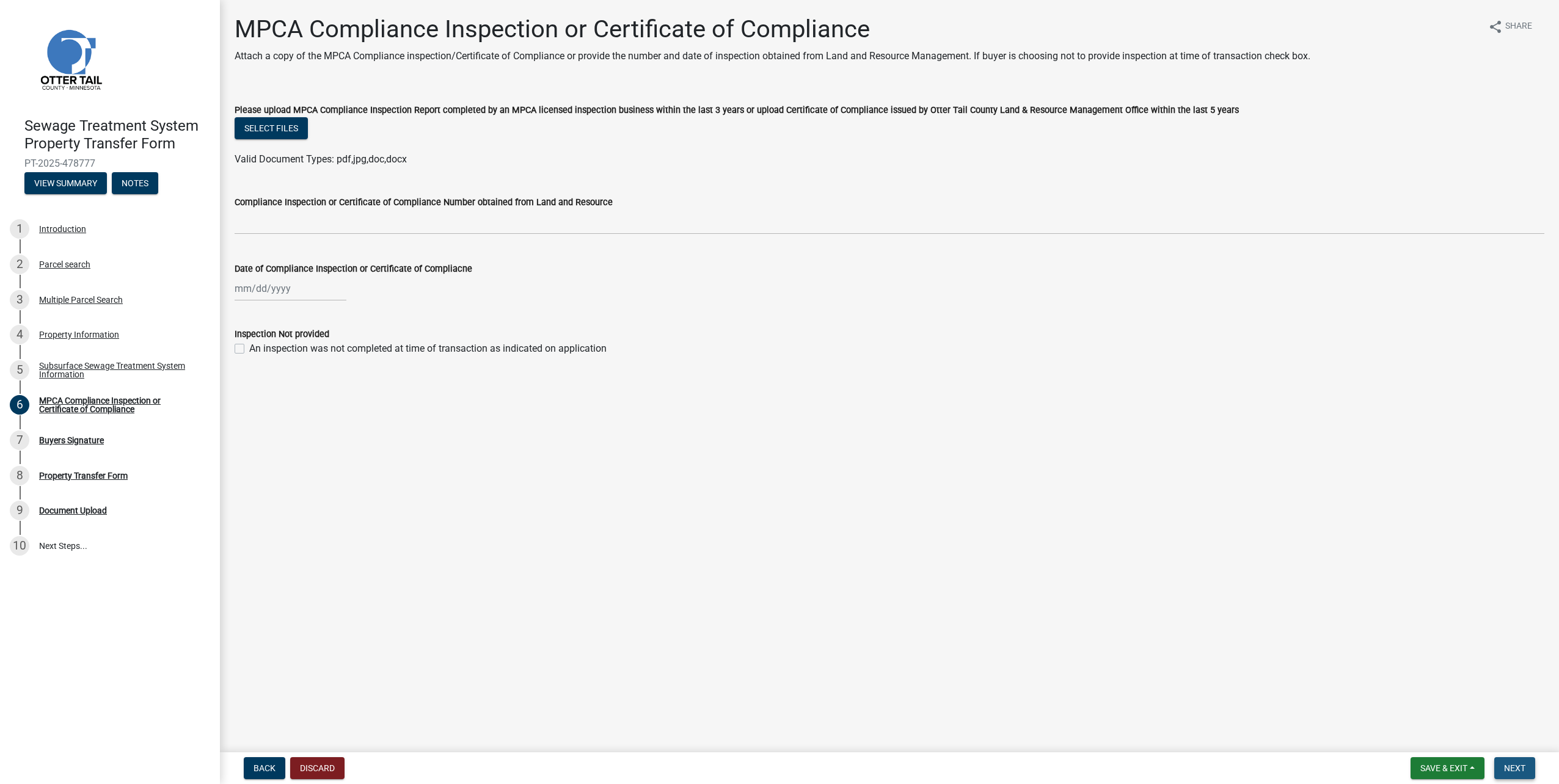
click at [1527, 767] on button "Next" at bounding box center [1515, 768] width 41 height 22
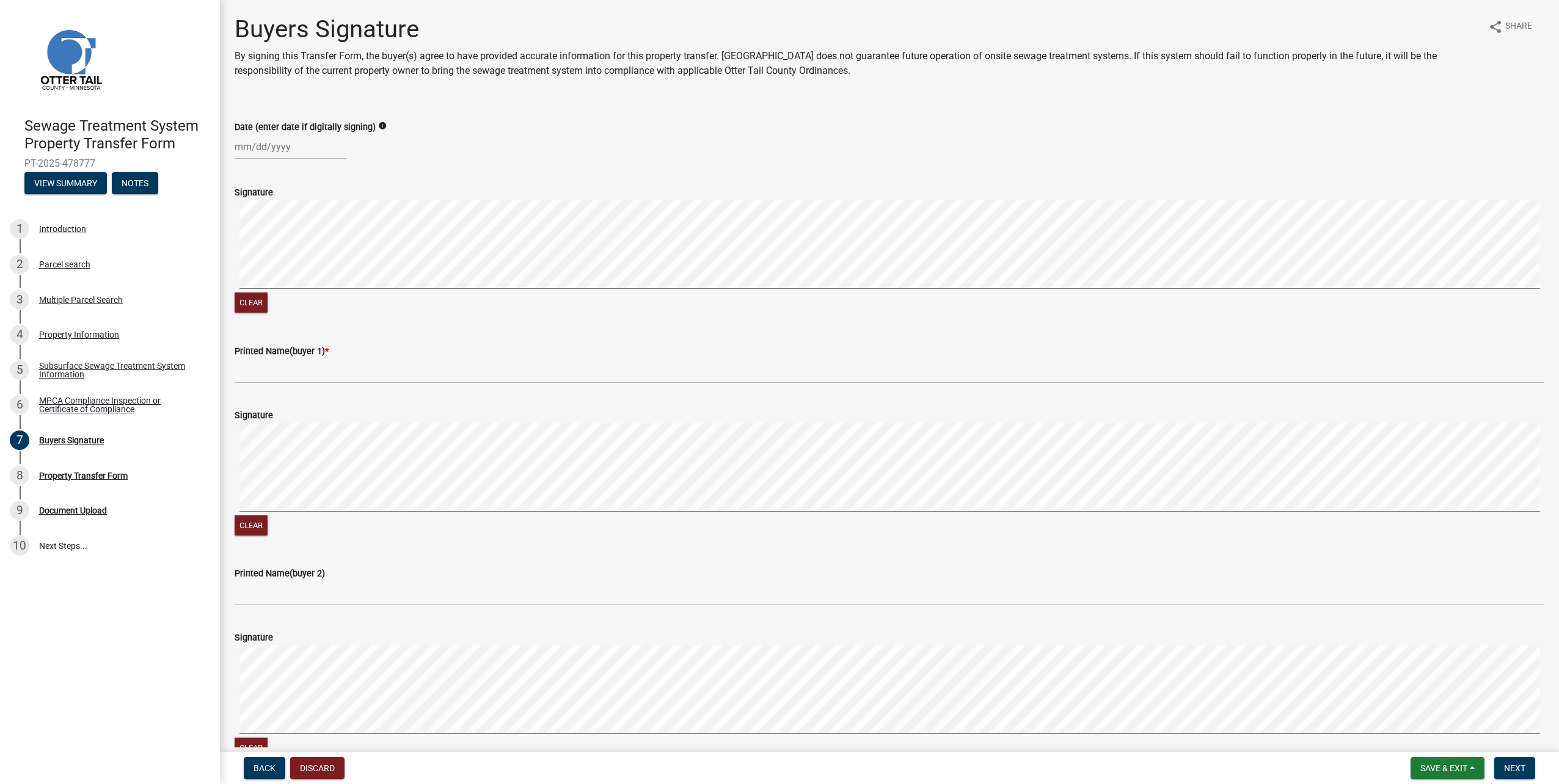
click at [246, 148] on div at bounding box center [290, 147] width 111 height 25
select select "9"
select select "2025"
click at [248, 252] on div "15" at bounding box center [247, 251] width 20 height 20
type input "[DATE]"
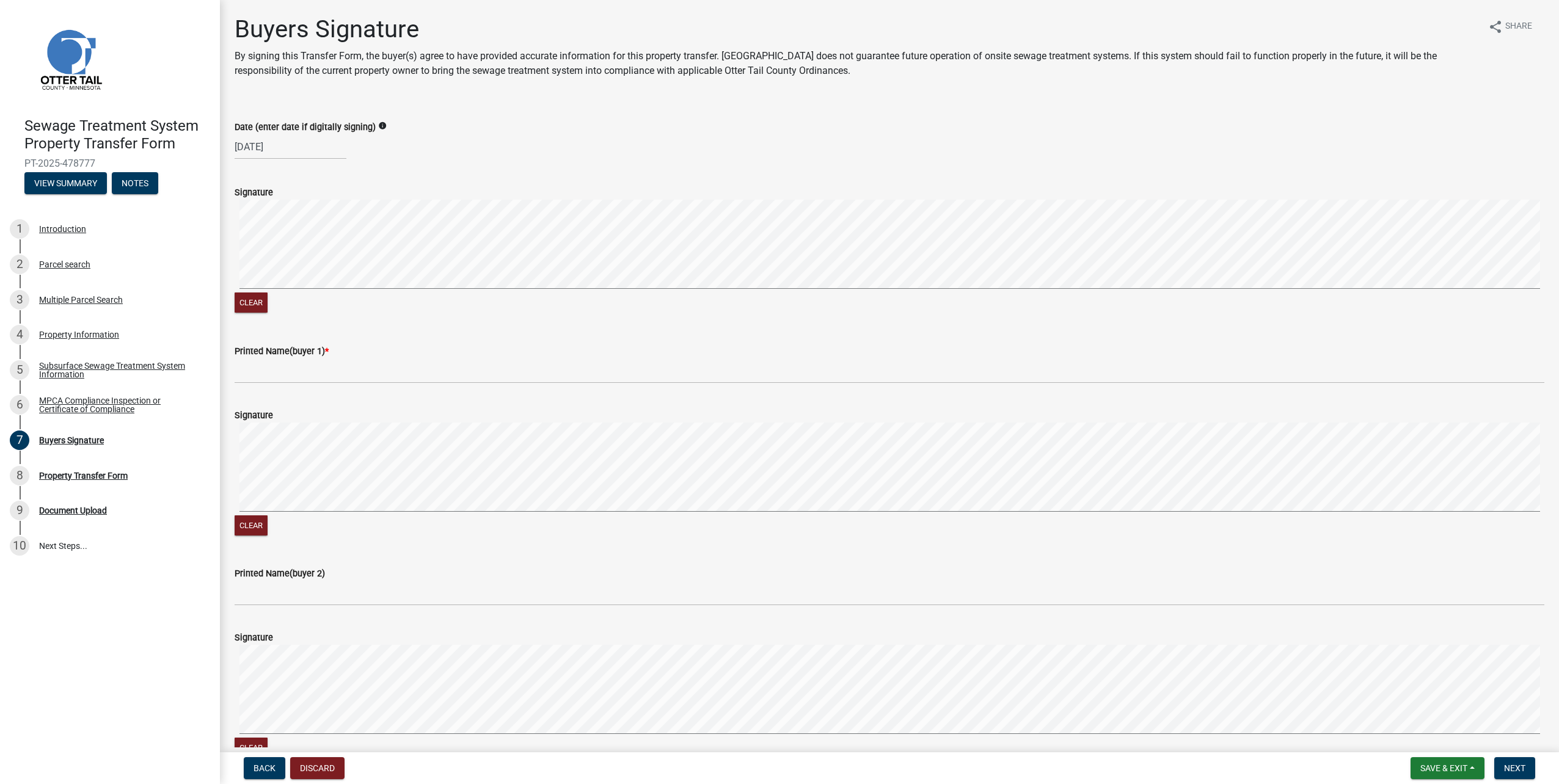
click at [474, 222] on form "Signature Clear" at bounding box center [889, 242] width 1310 height 145
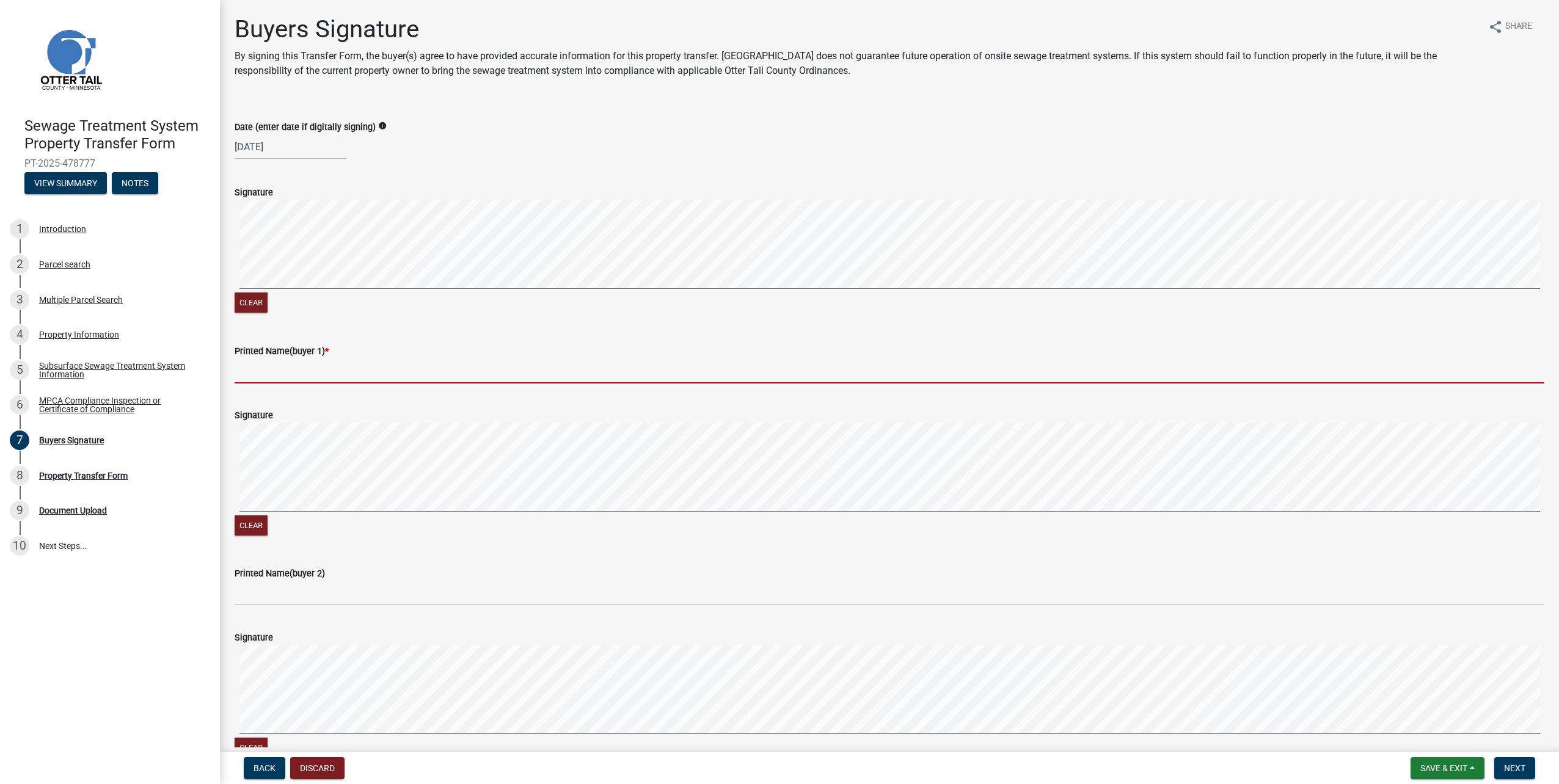
click at [347, 377] on input "Printed Name(buyer 1) *" at bounding box center [889, 371] width 1310 height 25
type input "[PERSON_NAME]"
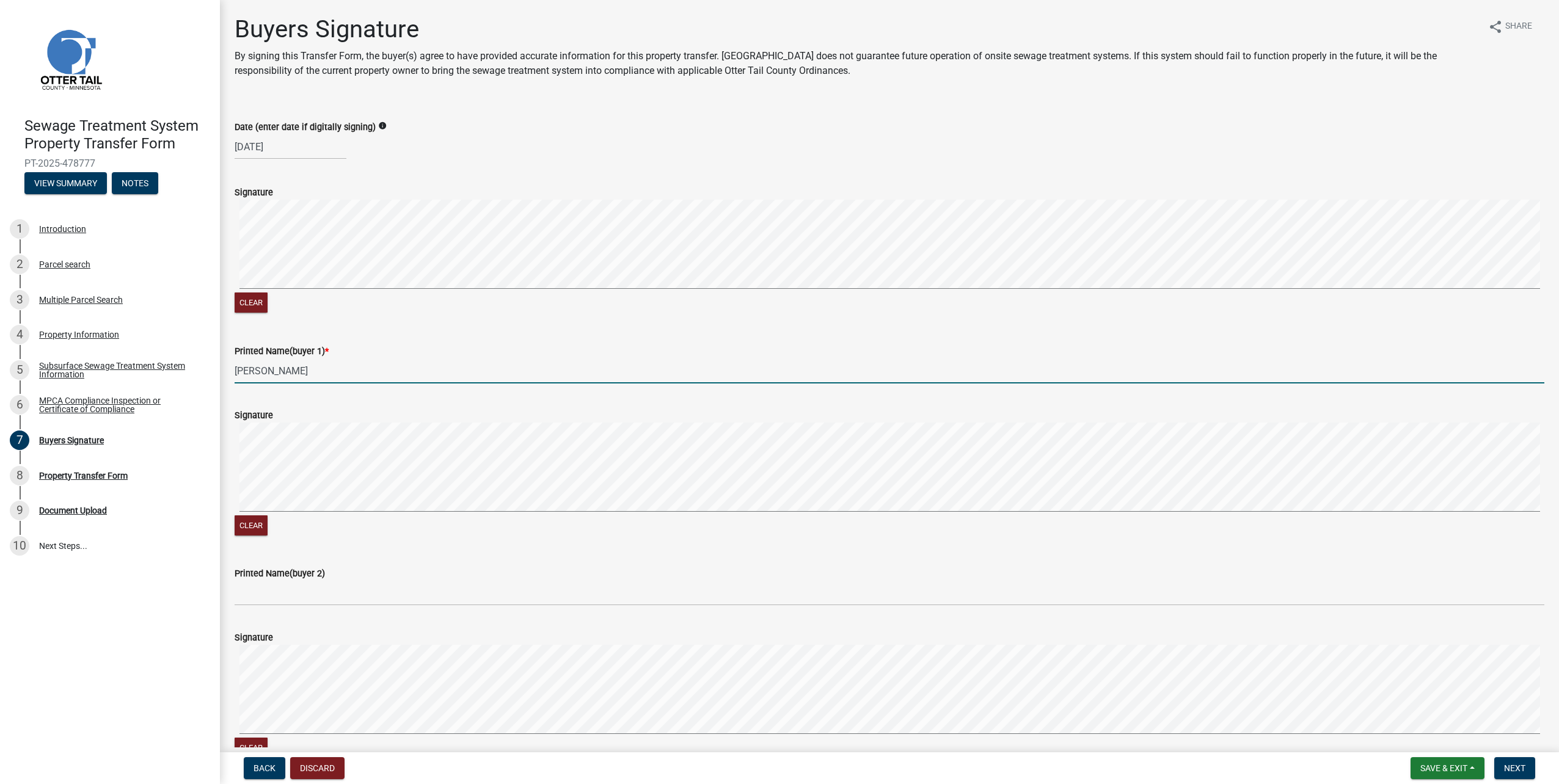
click at [486, 406] on form "Signature Clear" at bounding box center [889, 465] width 1310 height 145
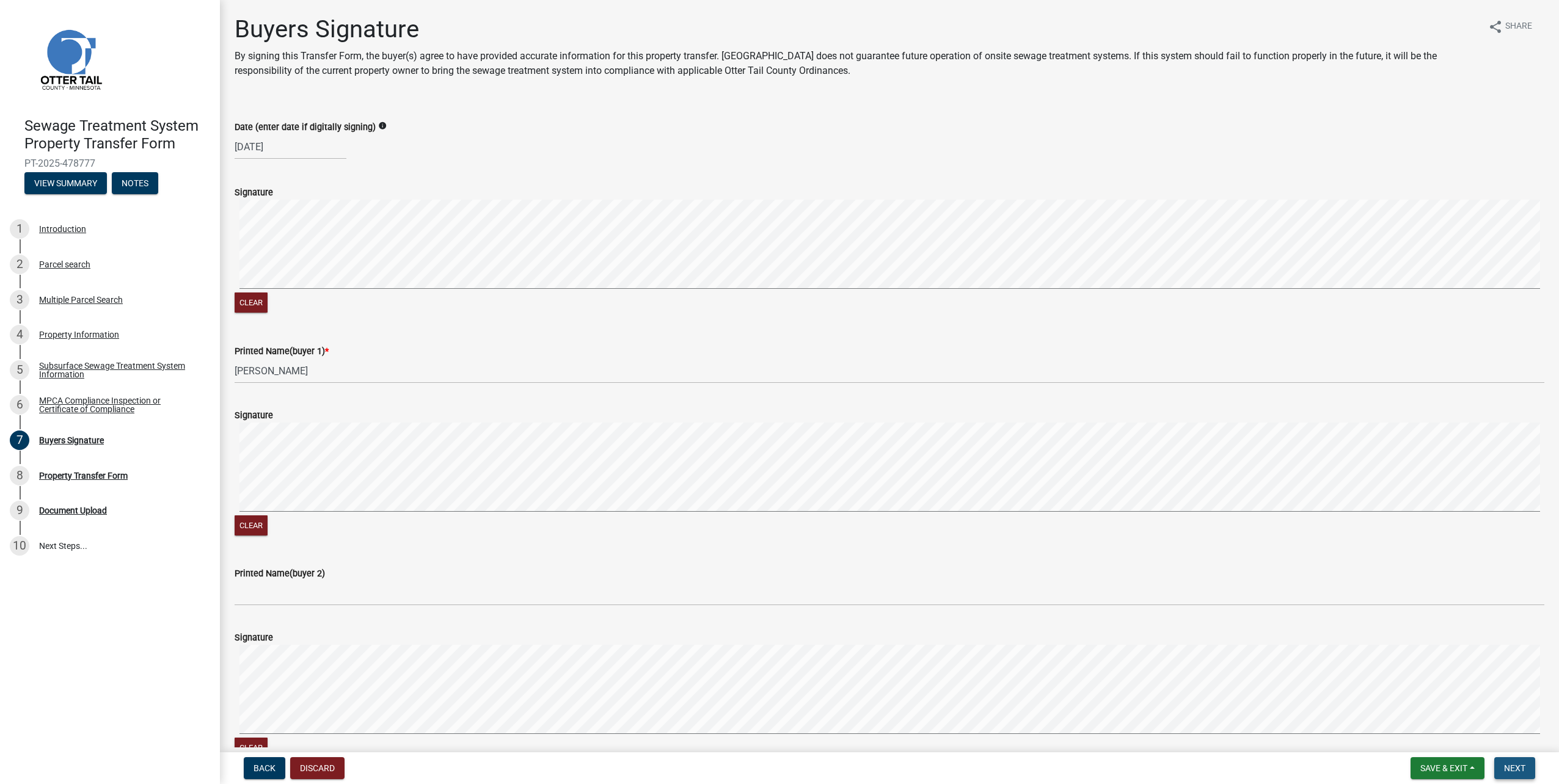
click at [1516, 771] on span "Next" at bounding box center [1515, 768] width 21 height 10
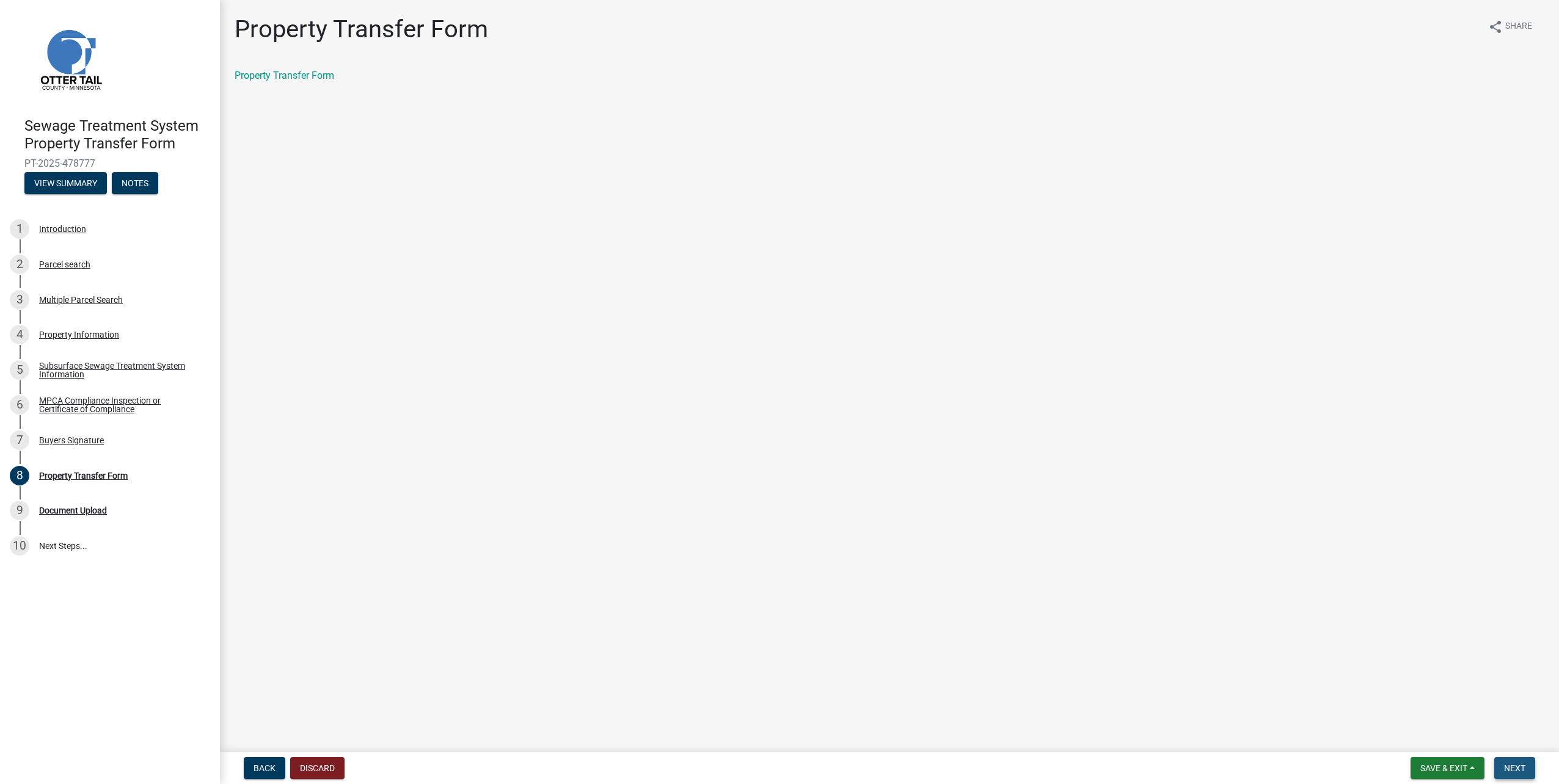
click at [1517, 768] on span "Next" at bounding box center [1515, 768] width 21 height 10
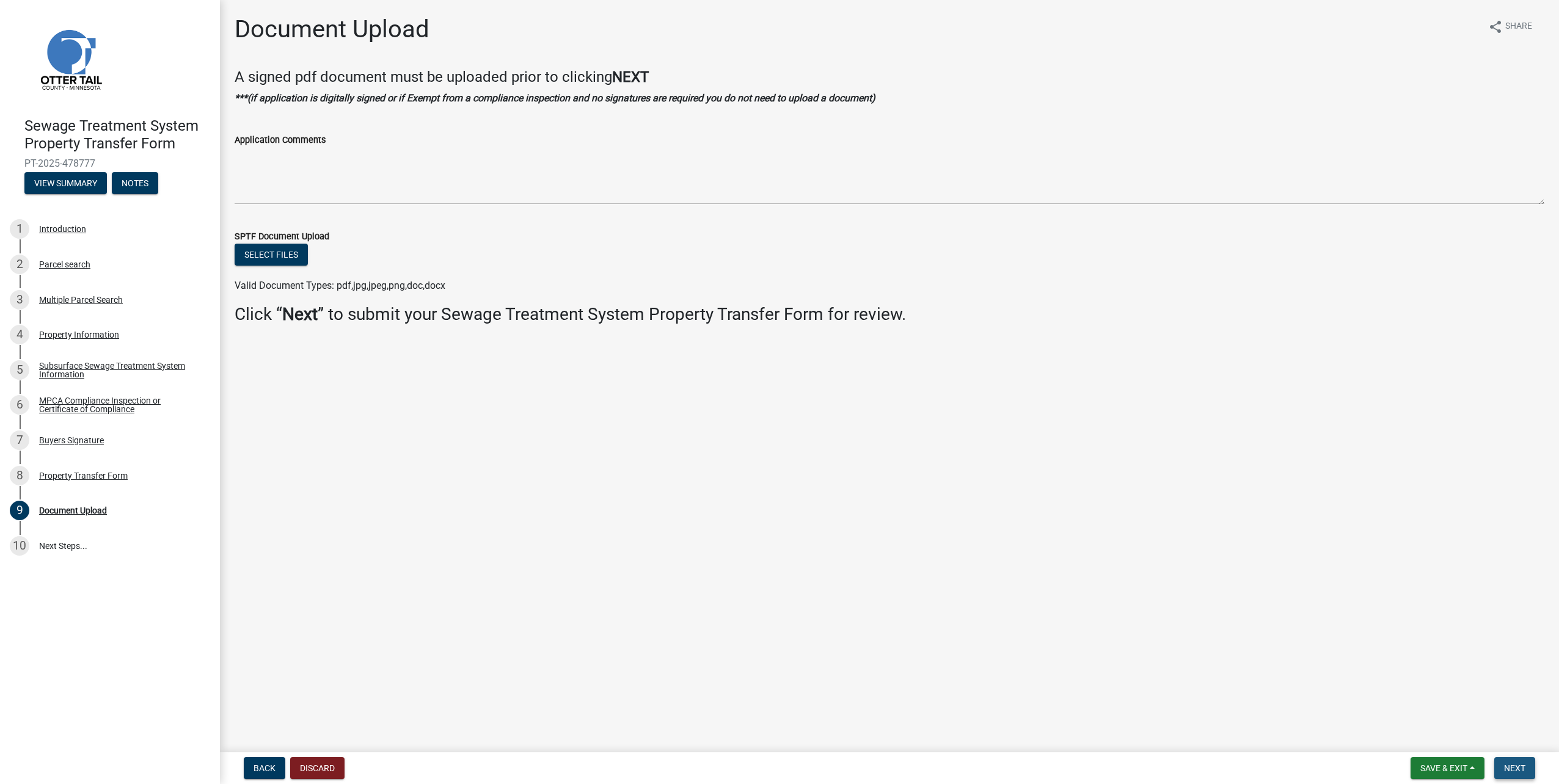
click at [1517, 768] on span "Next" at bounding box center [1515, 768] width 21 height 10
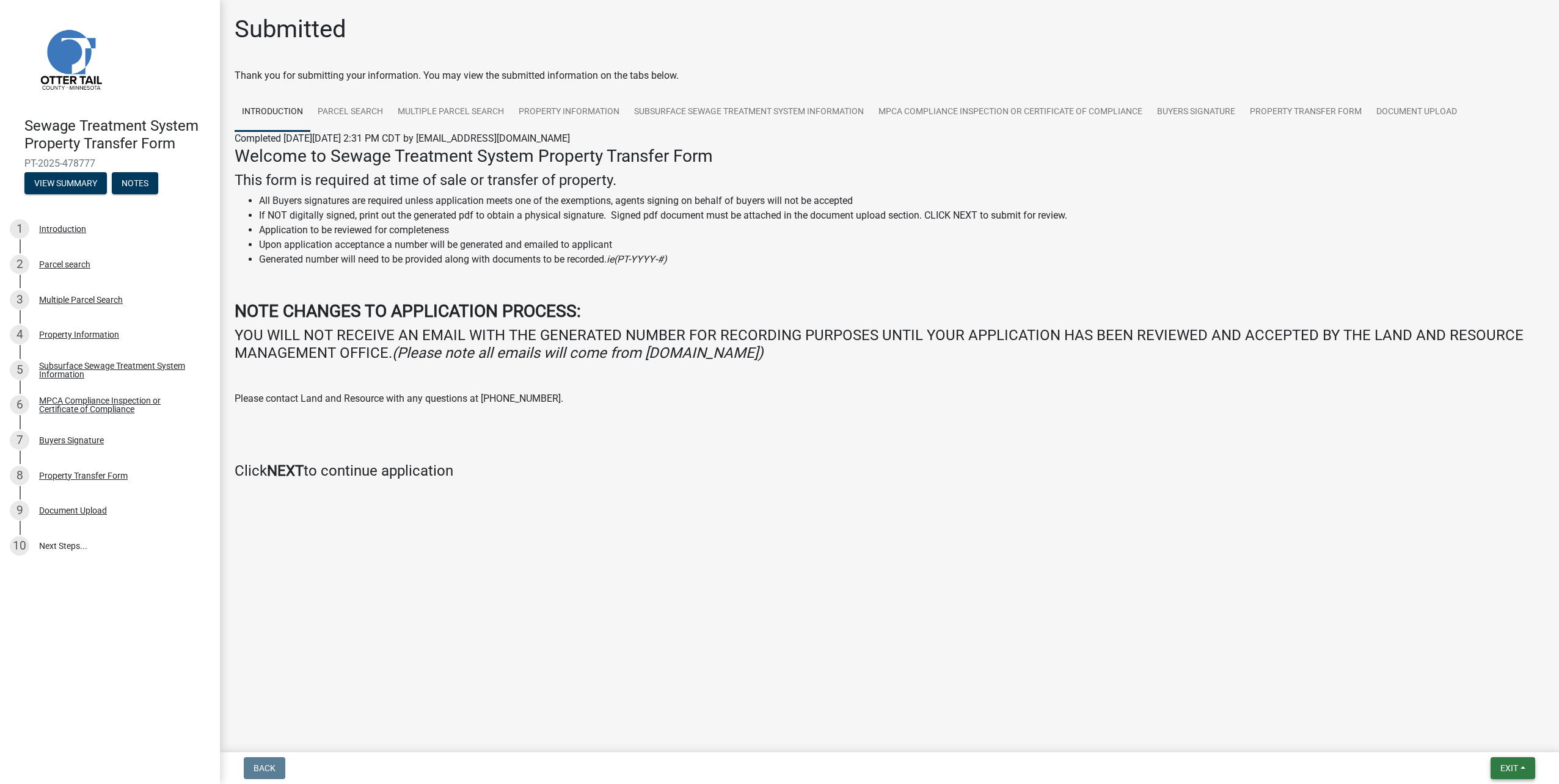
click at [1516, 767] on span "Exit" at bounding box center [1510, 768] width 18 height 10
click at [1500, 737] on button "Save & Exit" at bounding box center [1486, 736] width 98 height 29
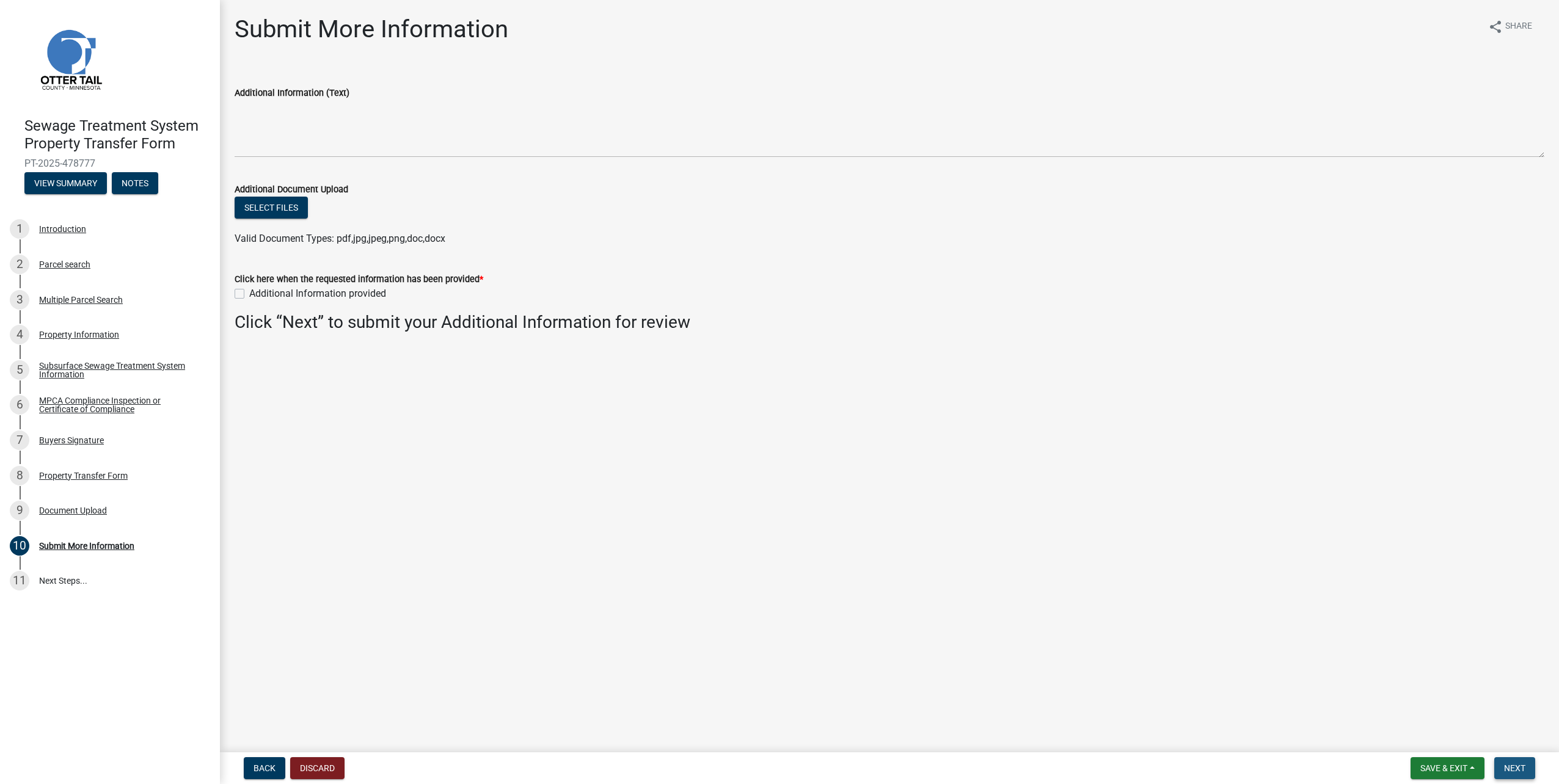
click at [1515, 773] on button "Next" at bounding box center [1515, 768] width 41 height 22
click at [284, 297] on label "Additional Information provided" at bounding box center [317, 294] width 137 height 15
click at [257, 294] on input "Additional Information provided" at bounding box center [253, 291] width 8 height 8
checkbox input "true"
click at [1518, 765] on span "Next" at bounding box center [1515, 768] width 21 height 10
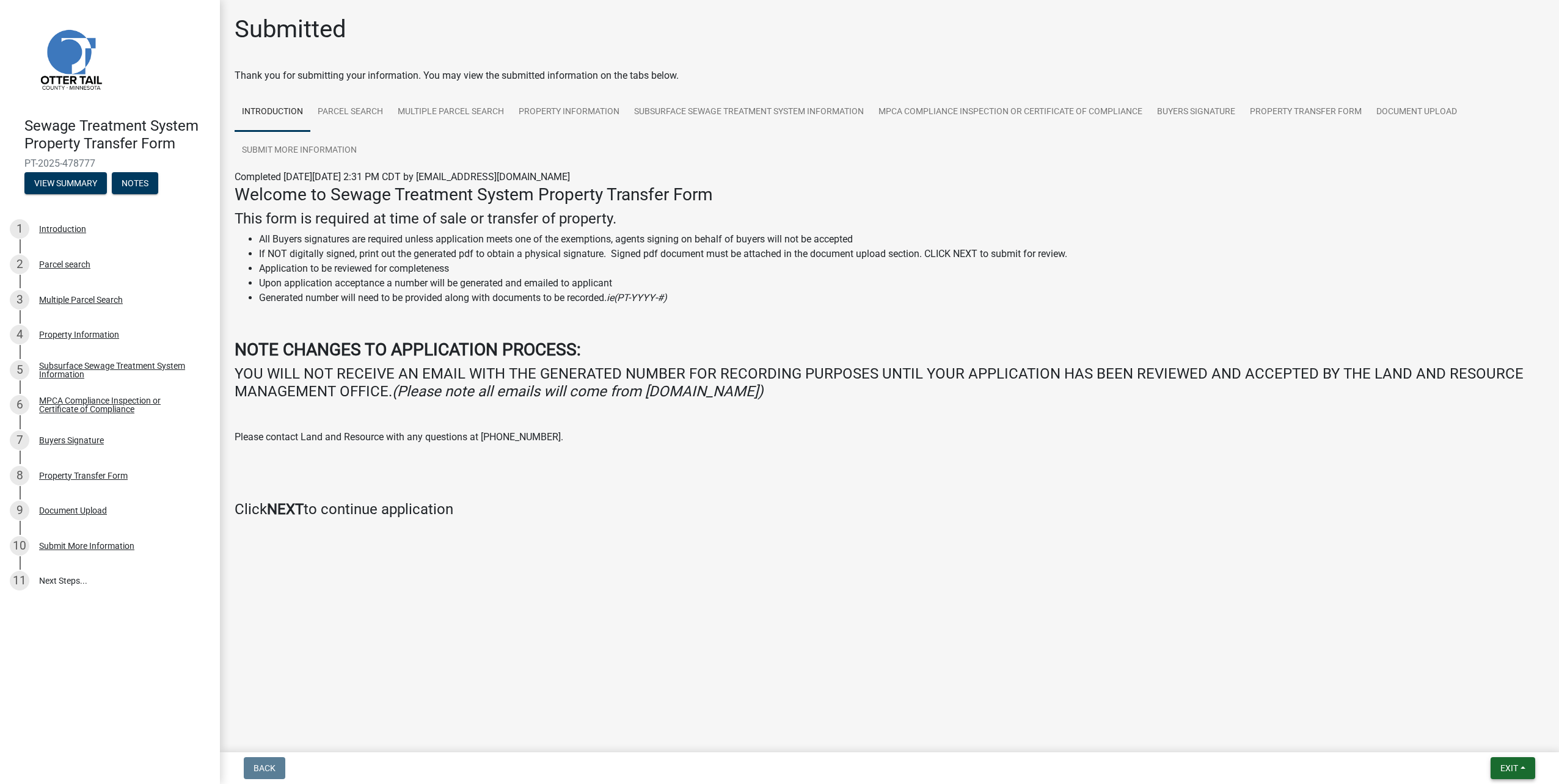
click at [1495, 766] on button "Exit" at bounding box center [1513, 768] width 44 height 22
click at [1493, 732] on button "Save & Exit" at bounding box center [1486, 736] width 98 height 29
